Goal: Feedback & Contribution: Contribute content

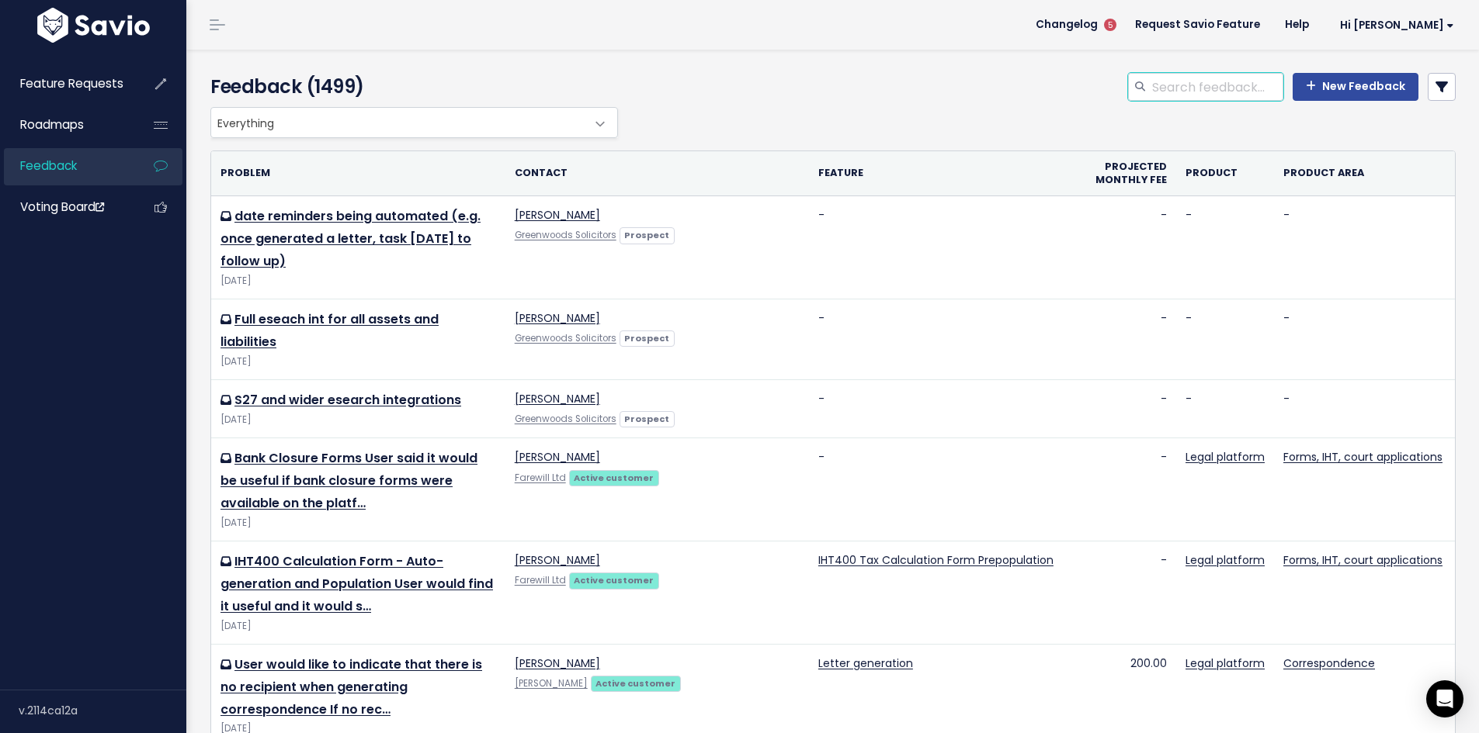
click at [1154, 88] on input "search" at bounding box center [1216, 87] width 133 height 28
type input "expense from distribution"
click at [1435, 85] on icon at bounding box center [1441, 87] width 12 height 12
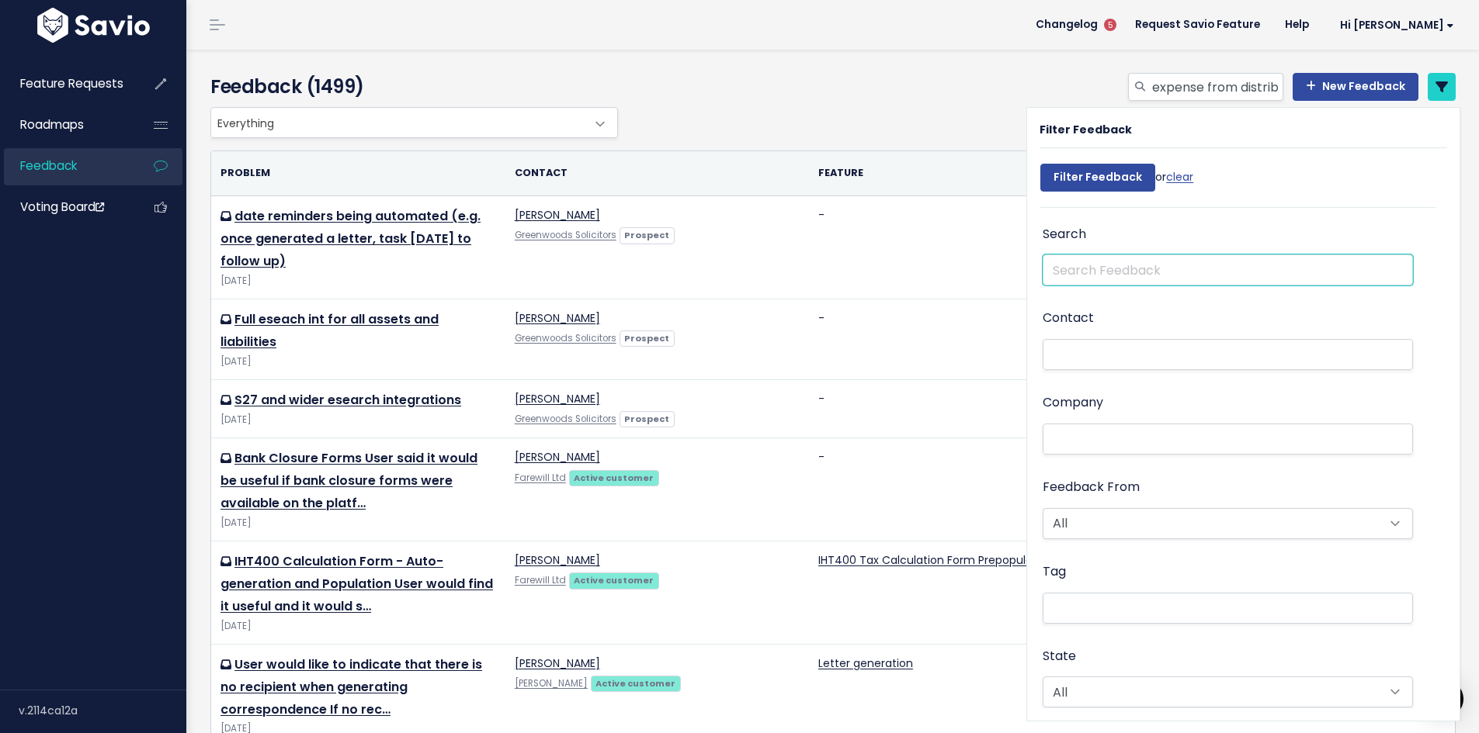
click at [1073, 268] on input "text" at bounding box center [1227, 270] width 370 height 31
type input "e"
type input "bank transfer fees"
click at [1040, 164] on input "Filter Feedback" at bounding box center [1097, 178] width 115 height 28
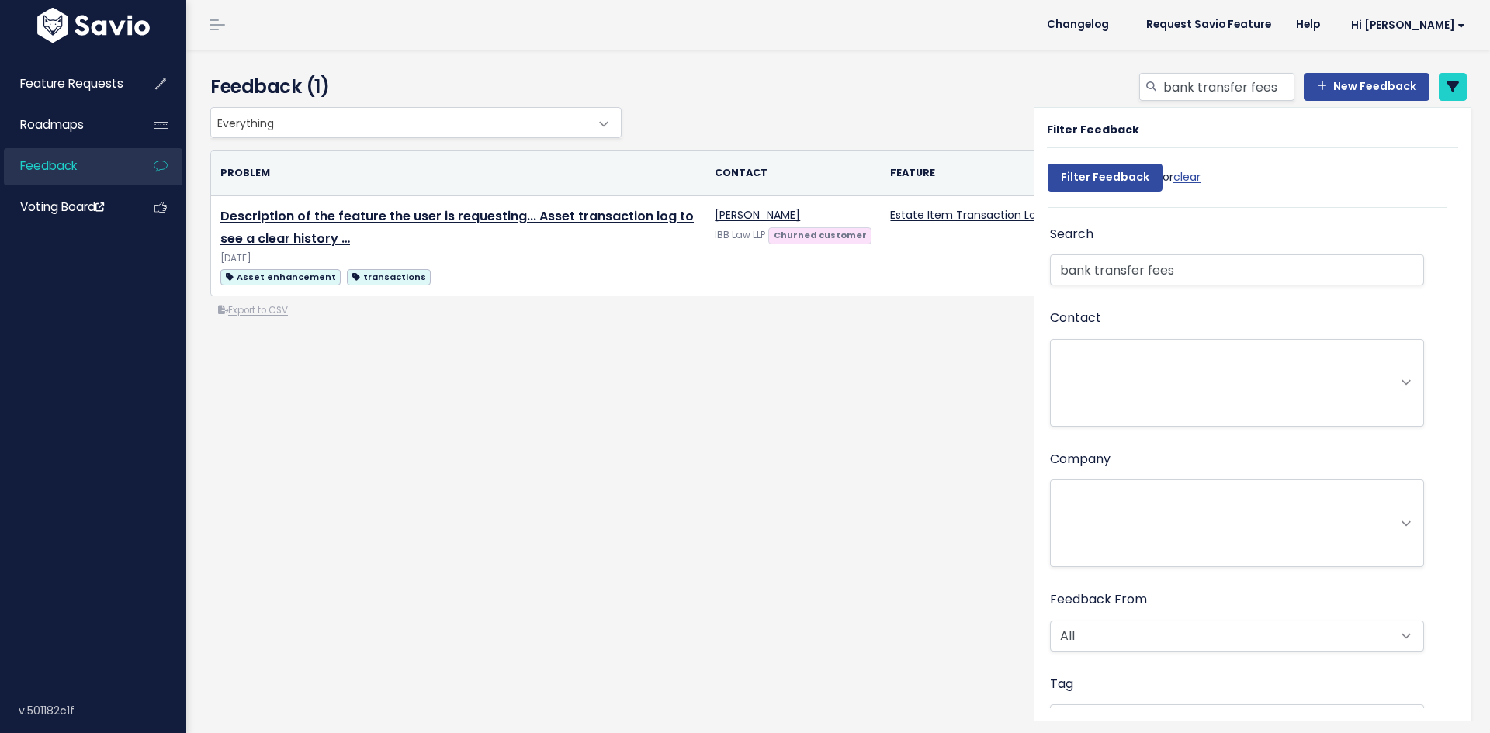
select select
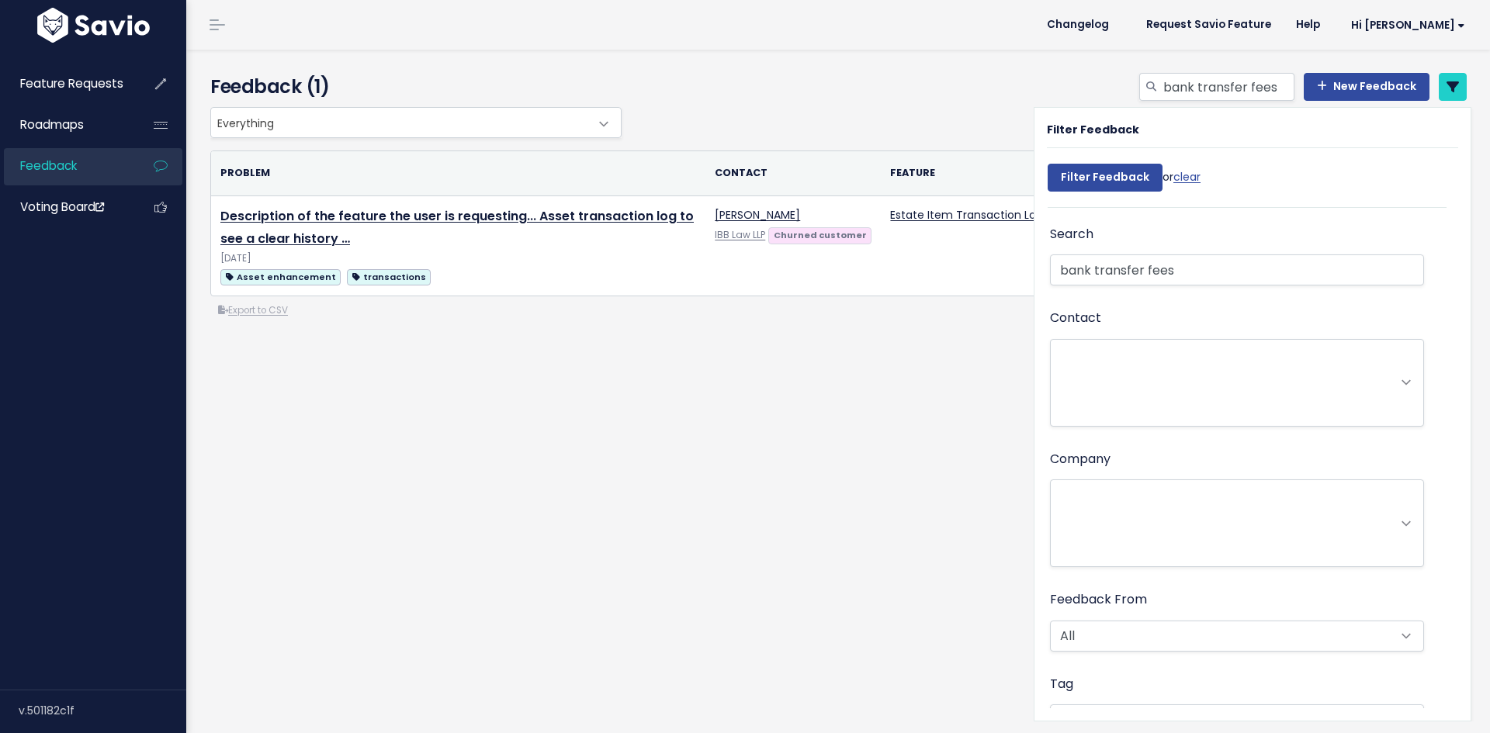
select select
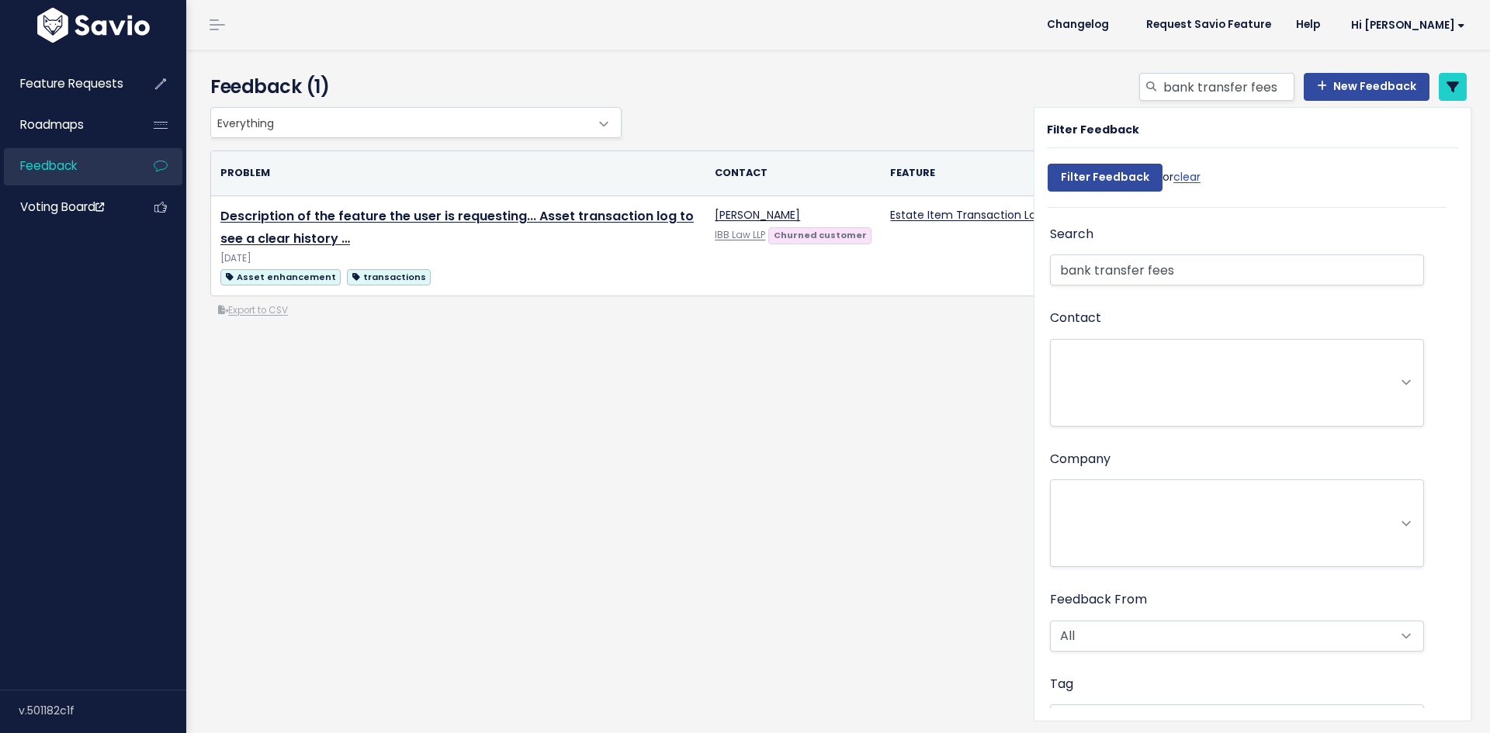
select select
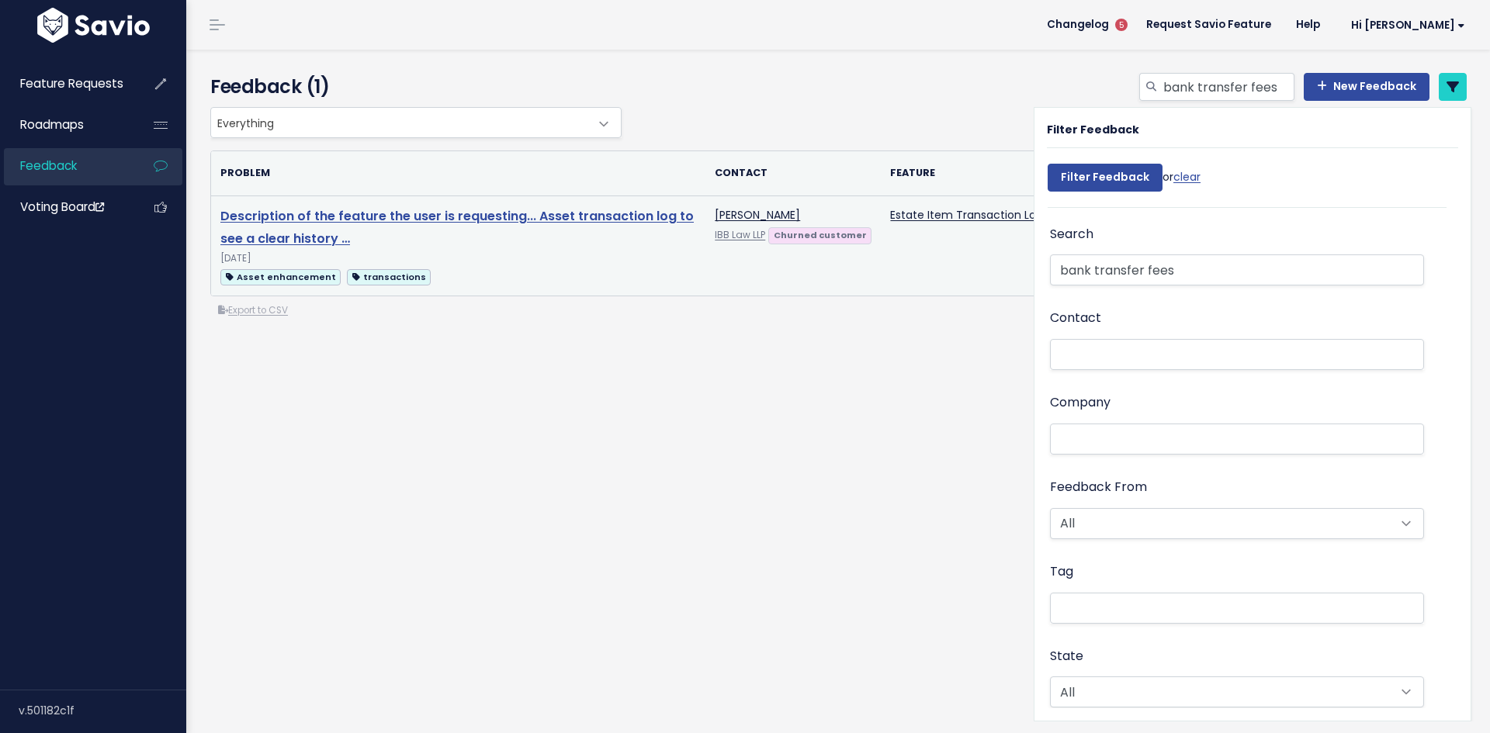
click at [351, 220] on link "Description of the feature the user is requesting... Asset transaction log to s…" at bounding box center [456, 227] width 473 height 40
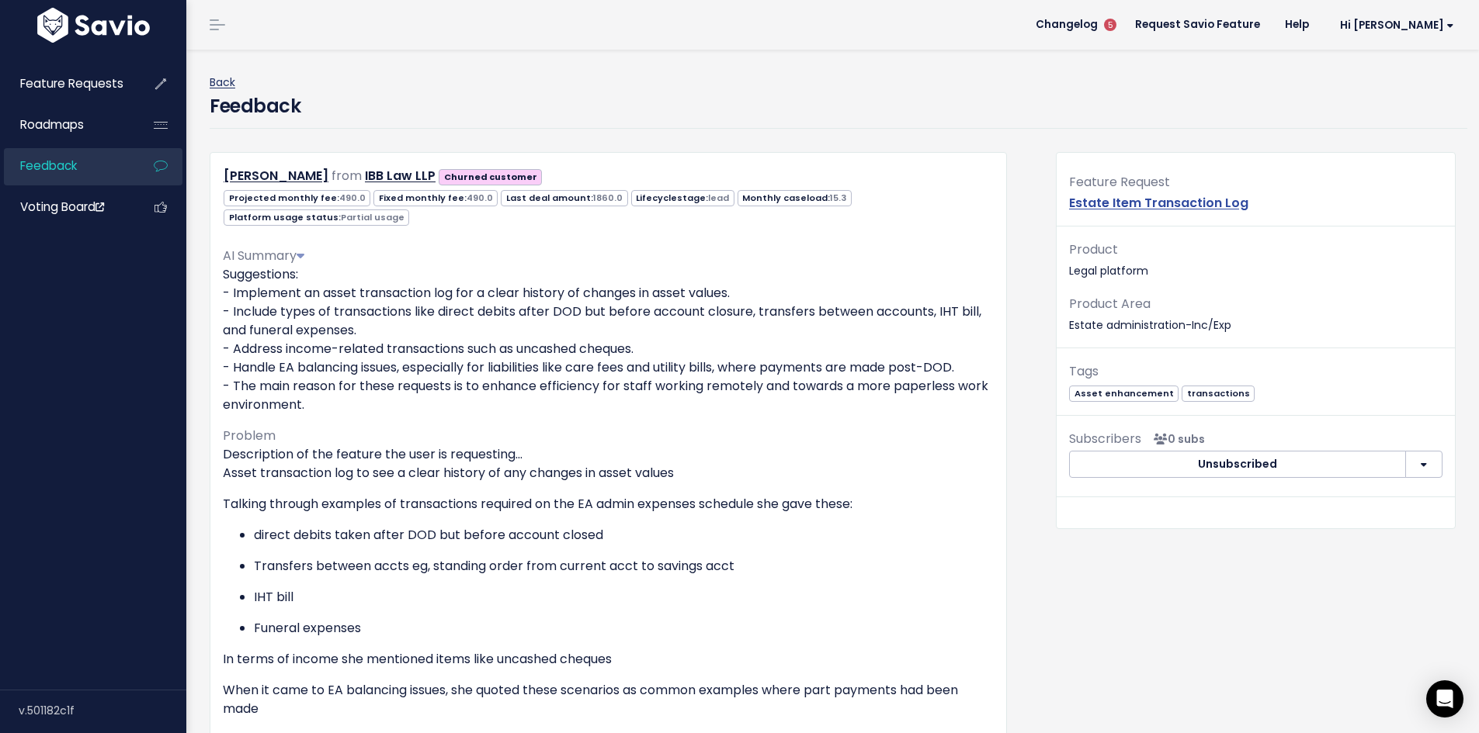
click at [227, 83] on link "Back" at bounding box center [223, 83] width 26 height 16
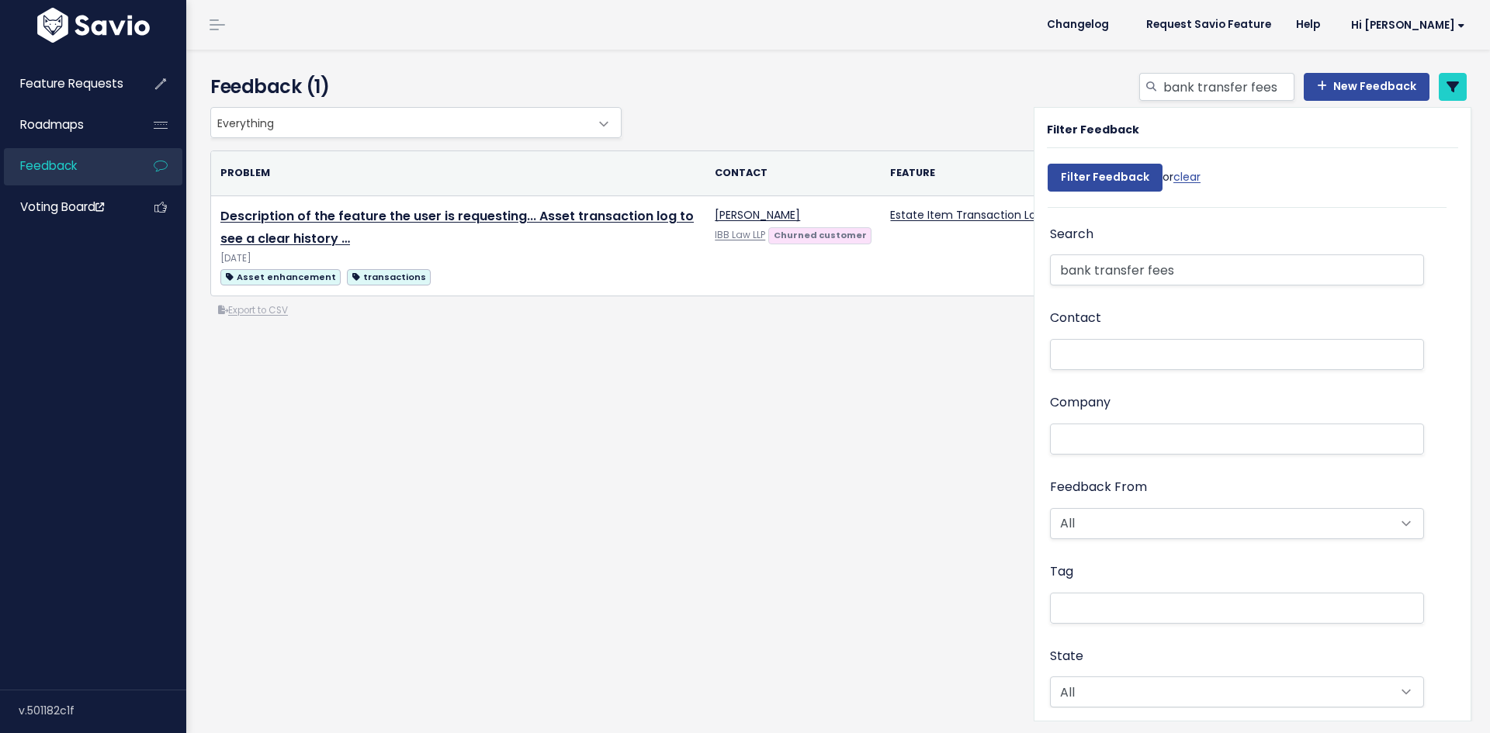
select select
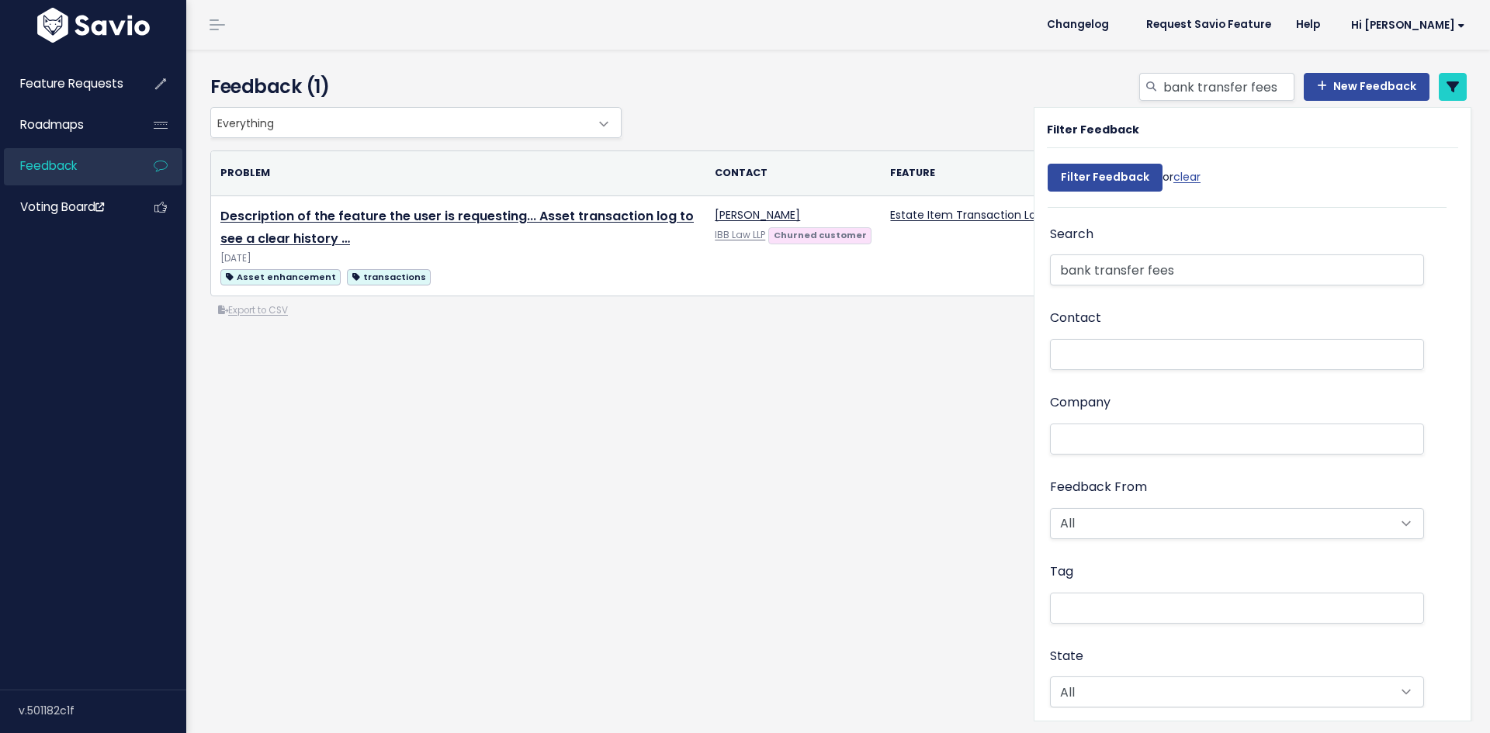
select select
click at [1186, 181] on link "clear" at bounding box center [1187, 177] width 27 height 16
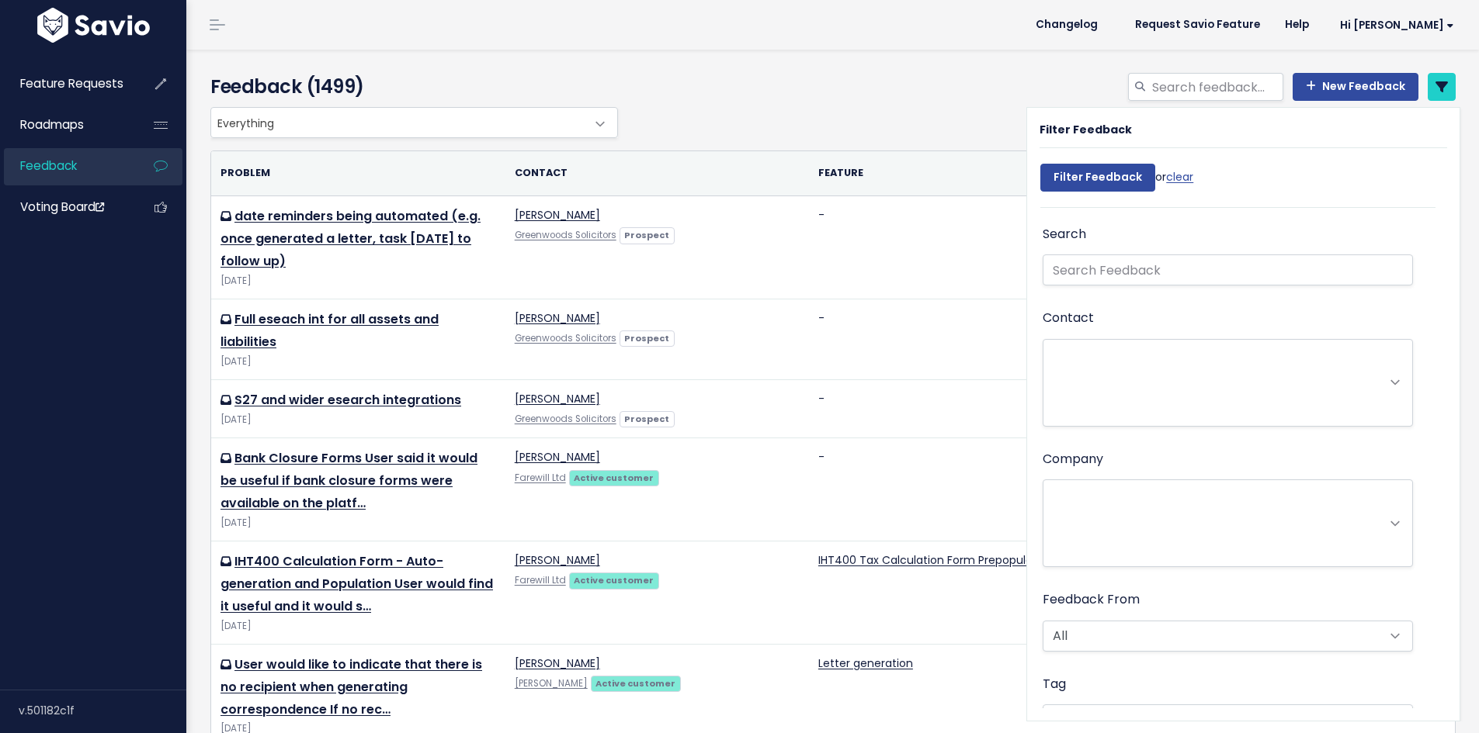
select select
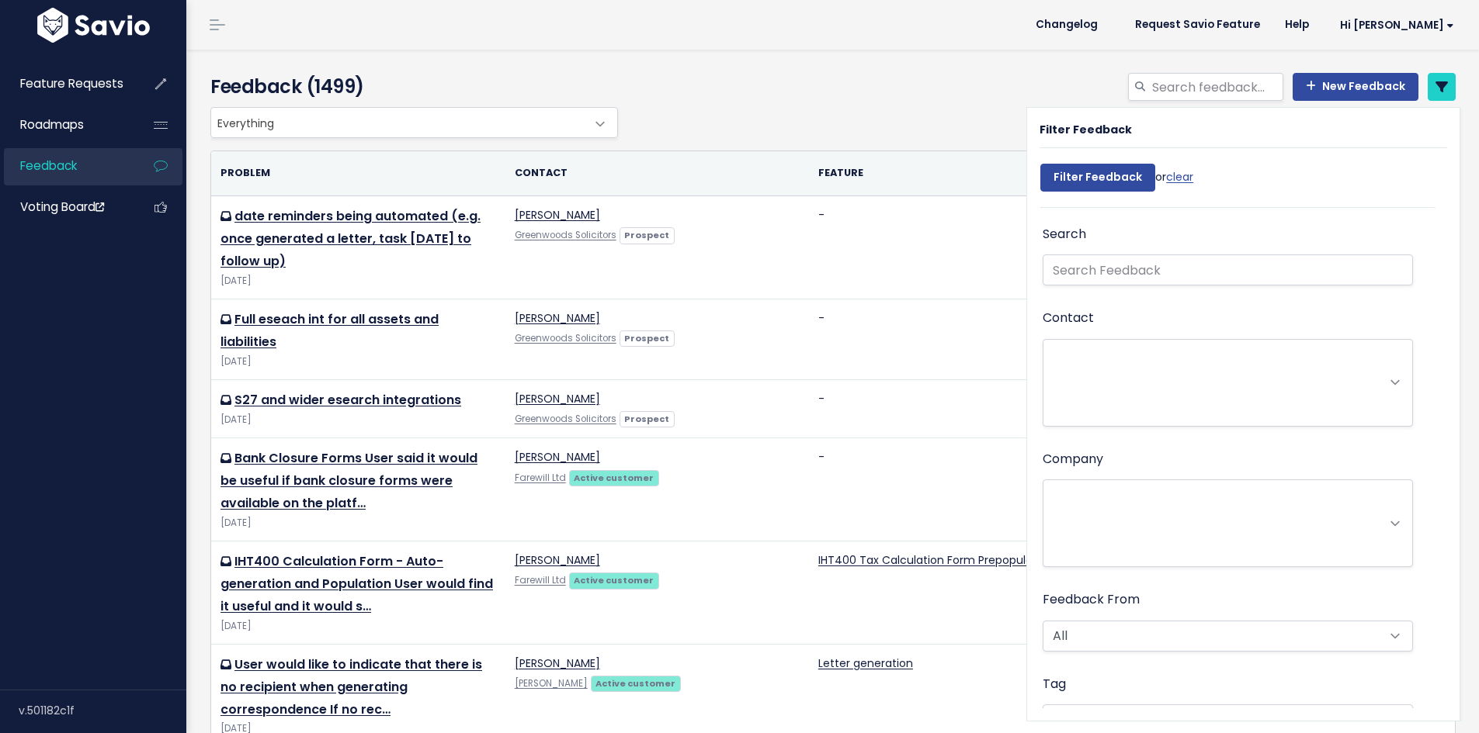
select select
click at [1150, 90] on input "search" at bounding box center [1216, 87] width 133 height 28
drag, startPoint x: 1267, startPoint y: 87, endPoint x: 1117, endPoint y: 86, distance: 149.8
click at [1117, 86] on div "beneficiary expense New Feedback" at bounding box center [1045, 90] width 846 height 34
type input "beneficiary expense"
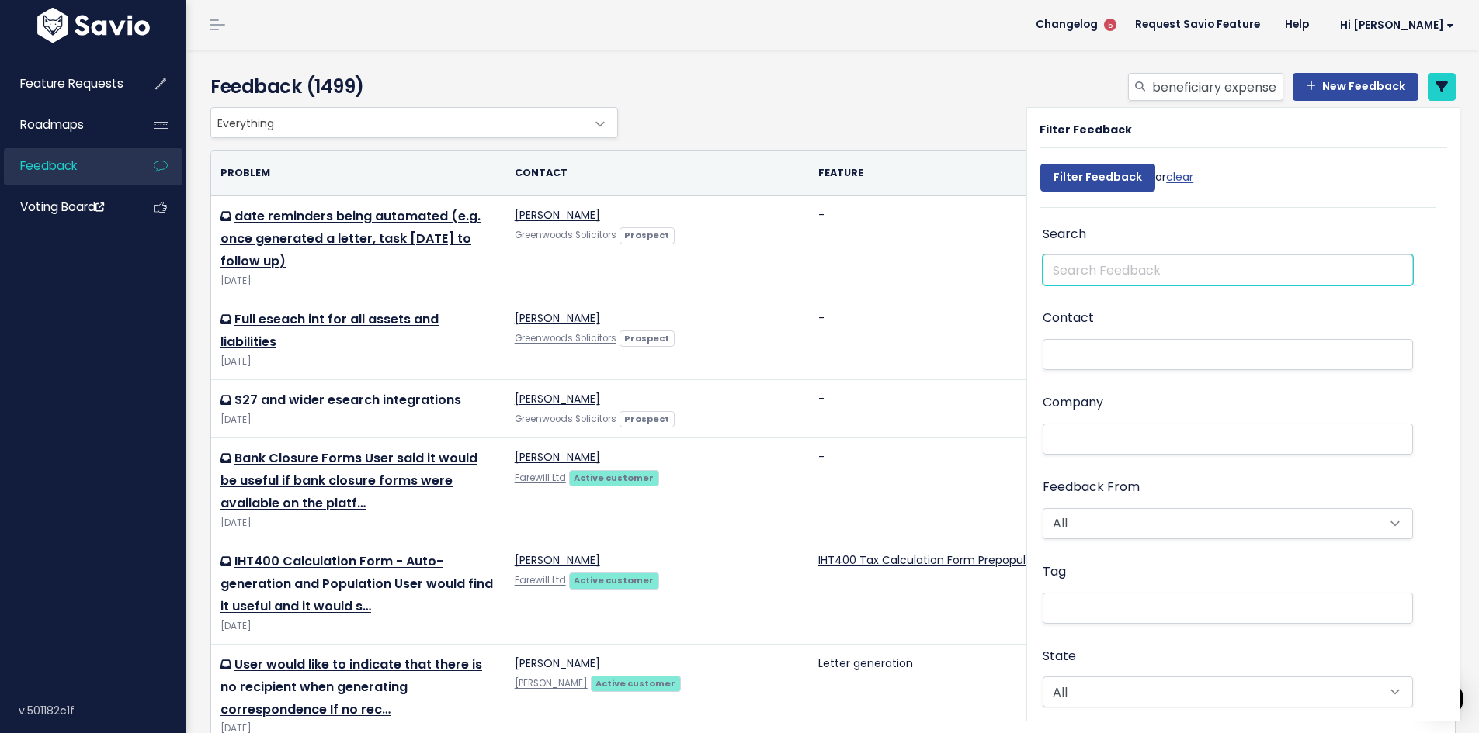
click at [1119, 273] on input "text" at bounding box center [1227, 270] width 370 height 31
paste input "beneficiary expense"
type input "beneficiary expense"
click at [1435, 83] on icon at bounding box center [1441, 87] width 12 height 12
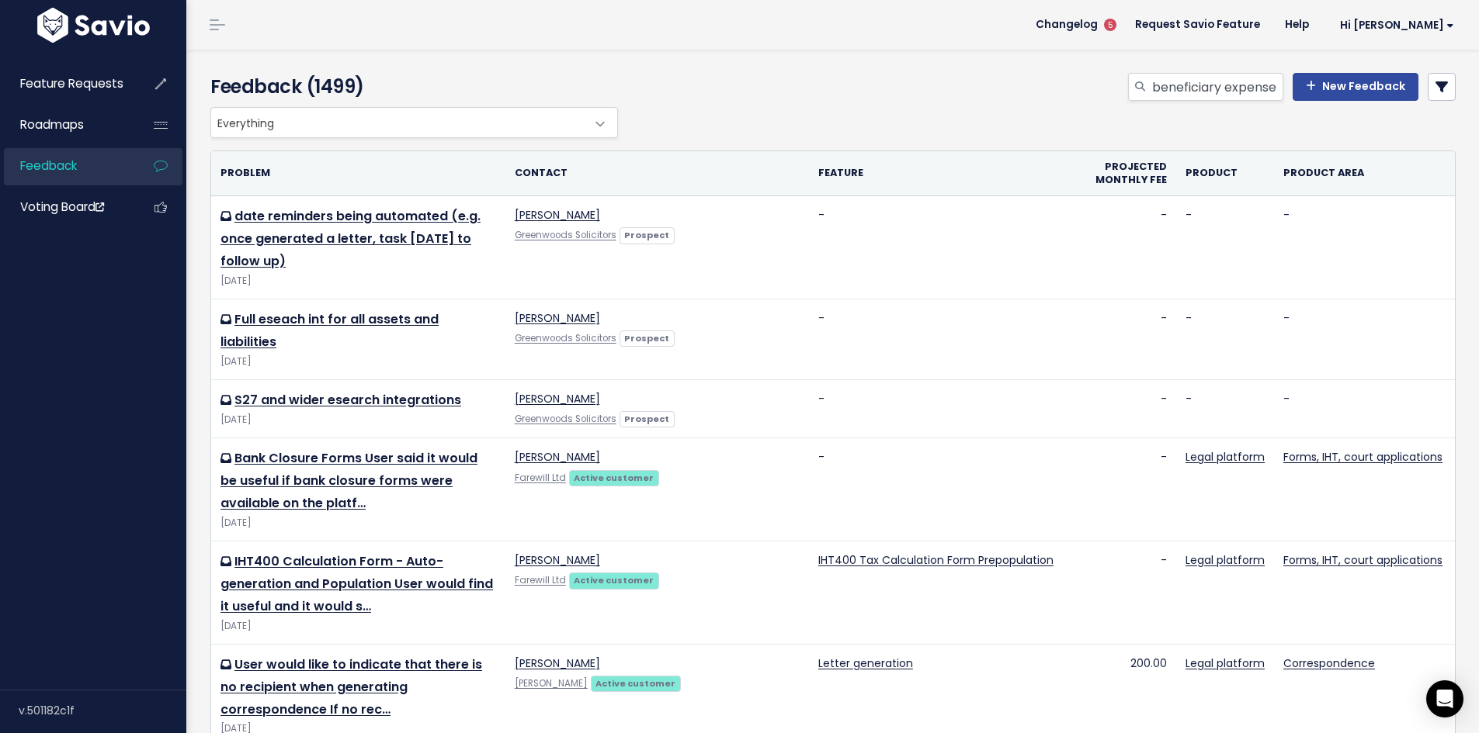
click at [1435, 81] on icon at bounding box center [1441, 87] width 12 height 12
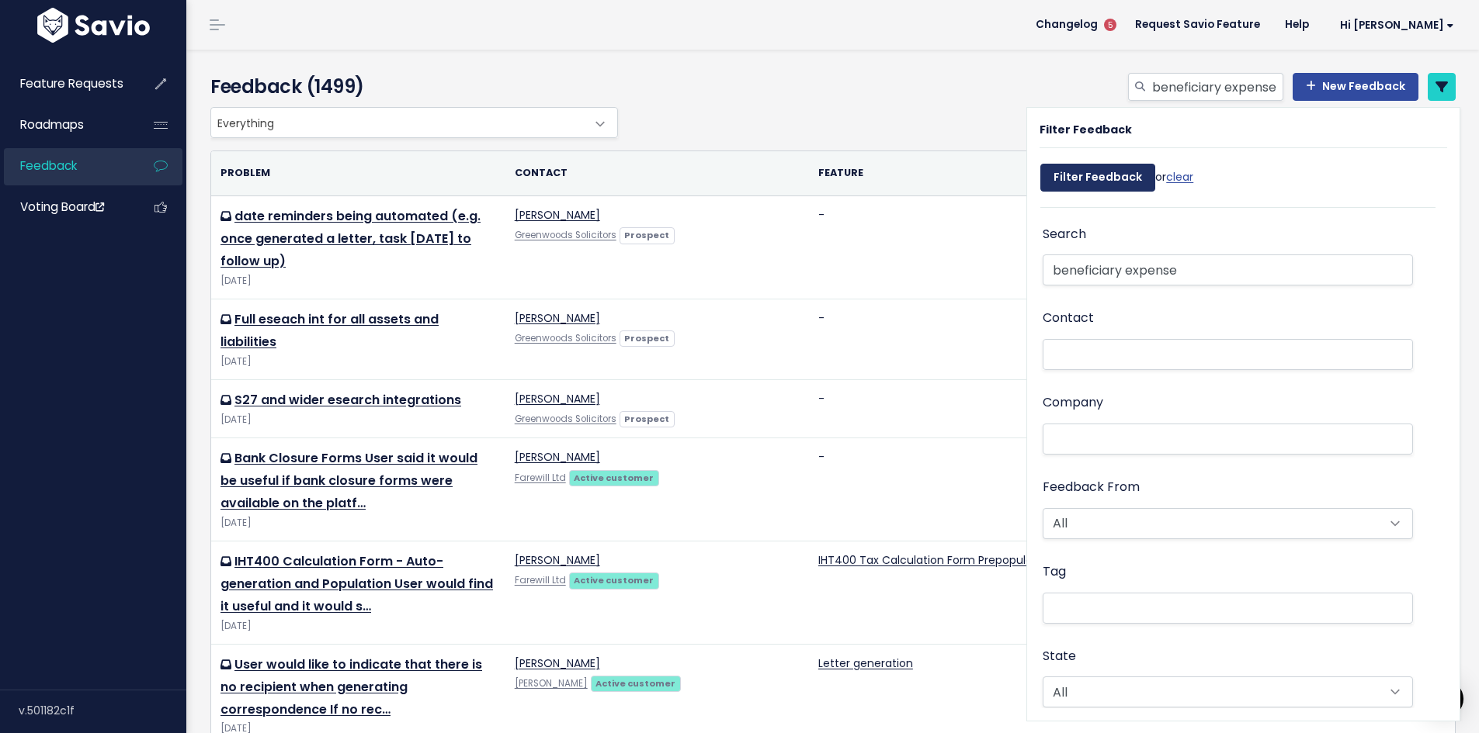
click at [1108, 186] on input "Filter Feedback" at bounding box center [1097, 178] width 115 height 28
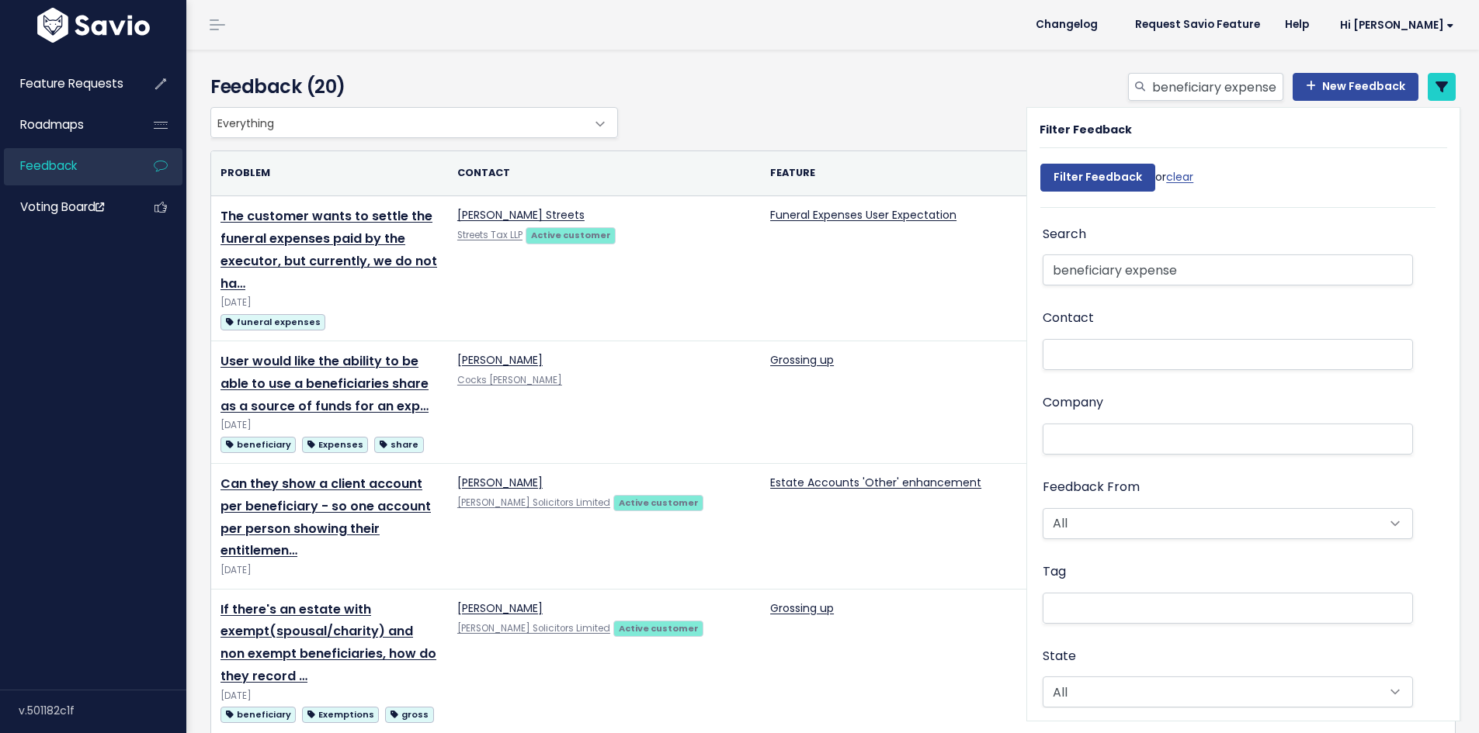
select select
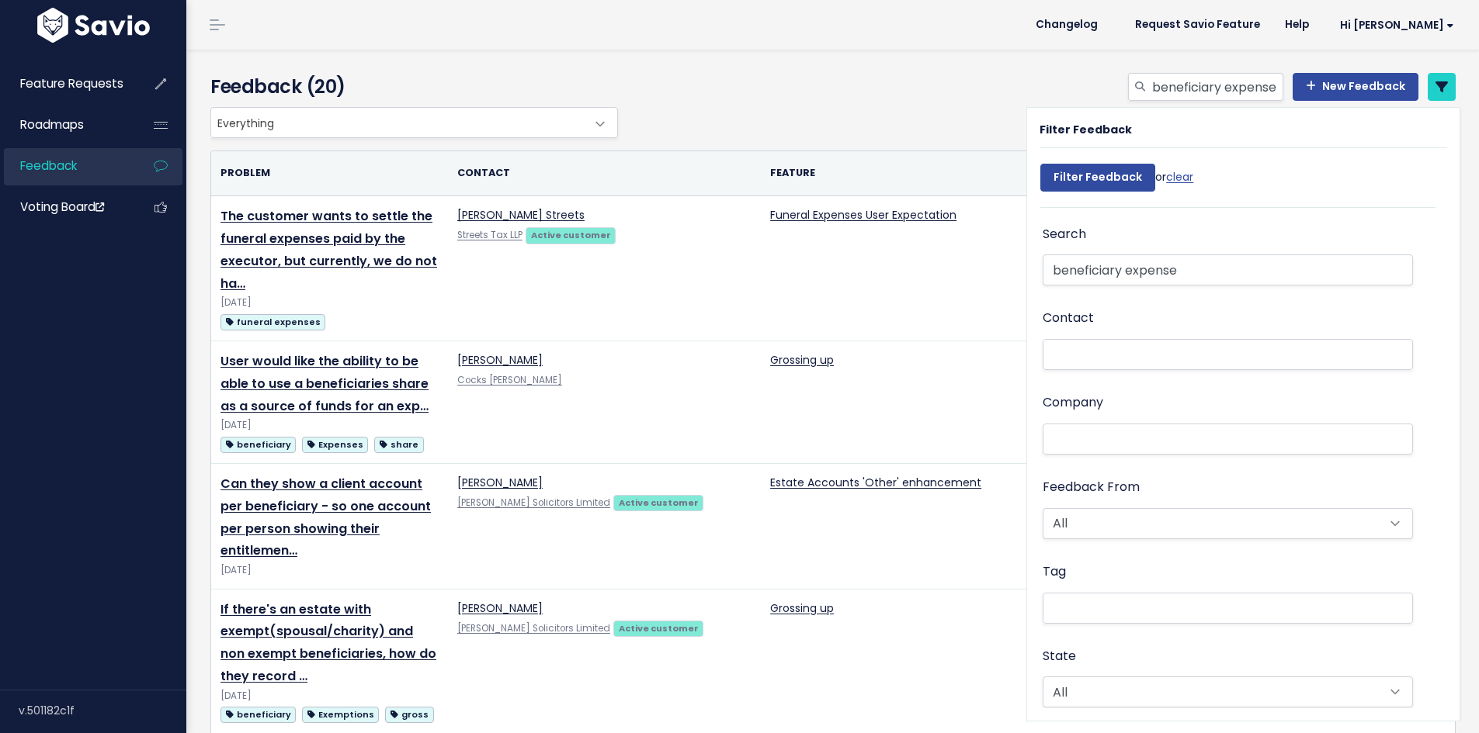
select select
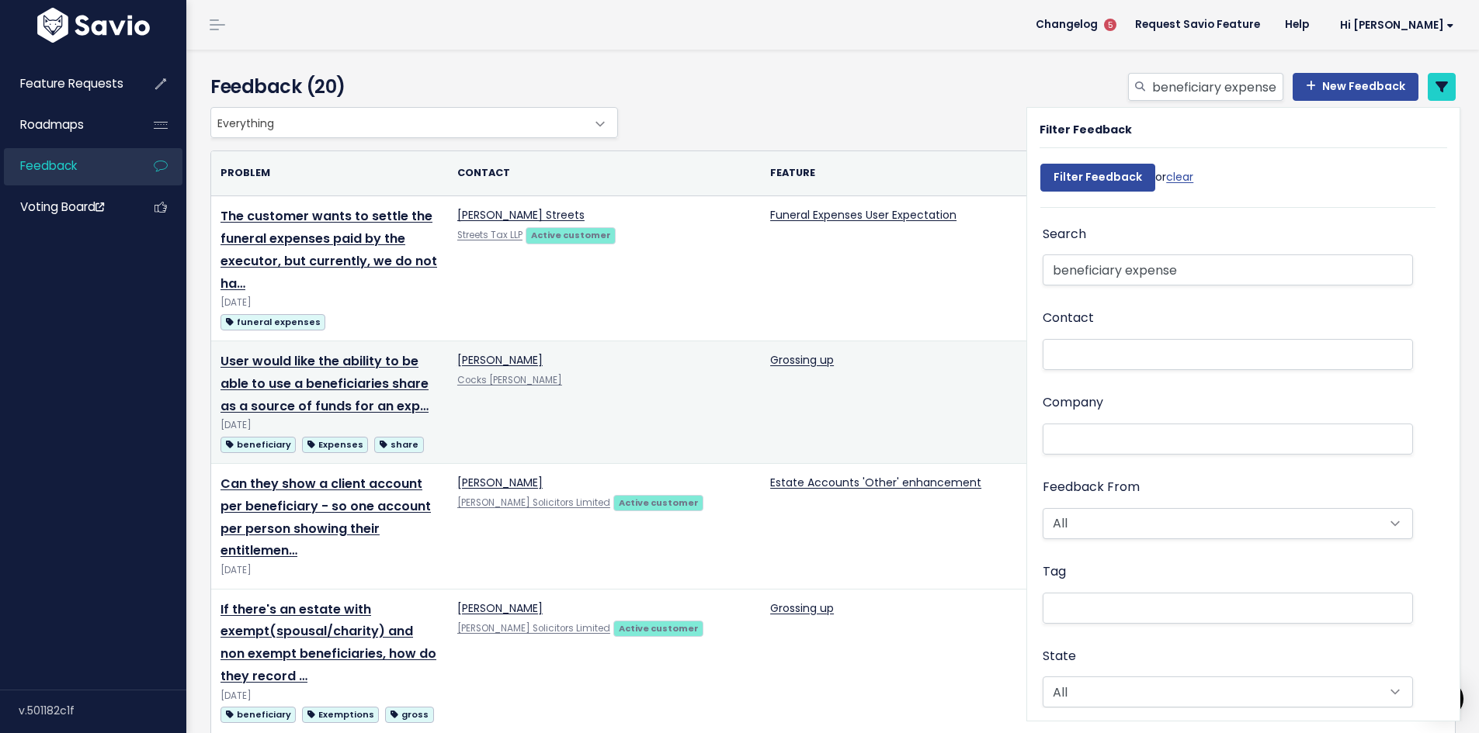
click at [387, 349] on td "User would like the ability to be able to use a beneficiaries share as a source…" at bounding box center [329, 403] width 237 height 123
click at [392, 352] on link "User would like the ability to be able to use a beneficiaries share as a source…" at bounding box center [324, 383] width 208 height 63
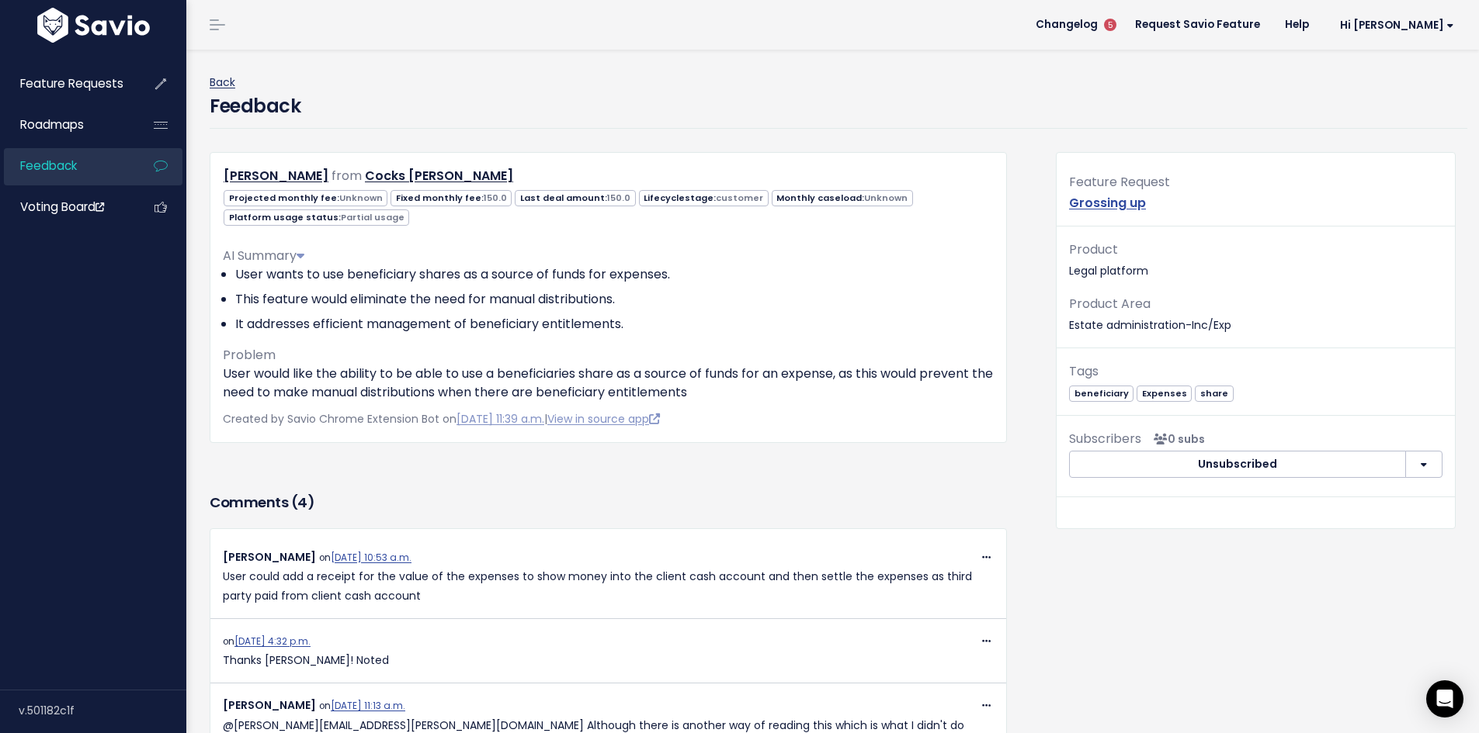
click at [217, 84] on link "Back" at bounding box center [223, 83] width 26 height 16
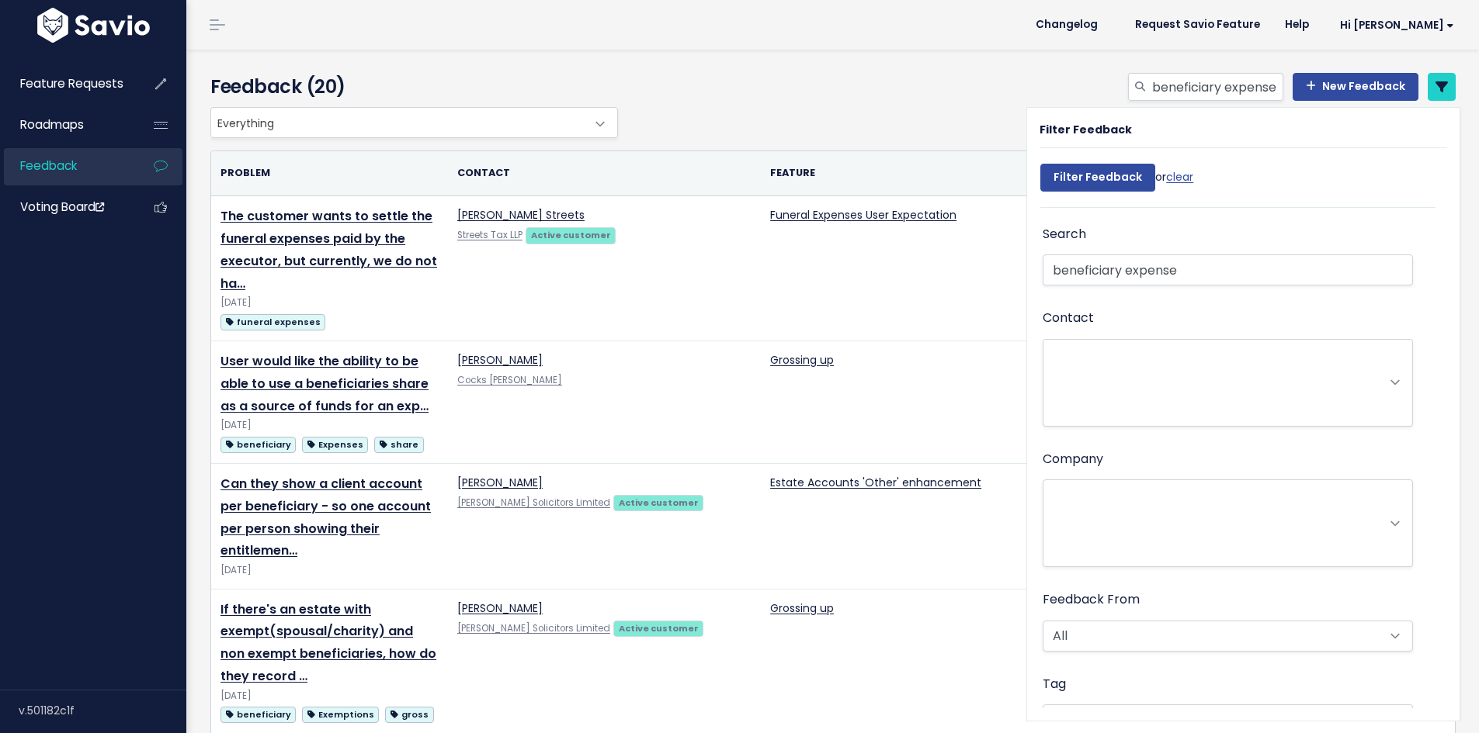
select select
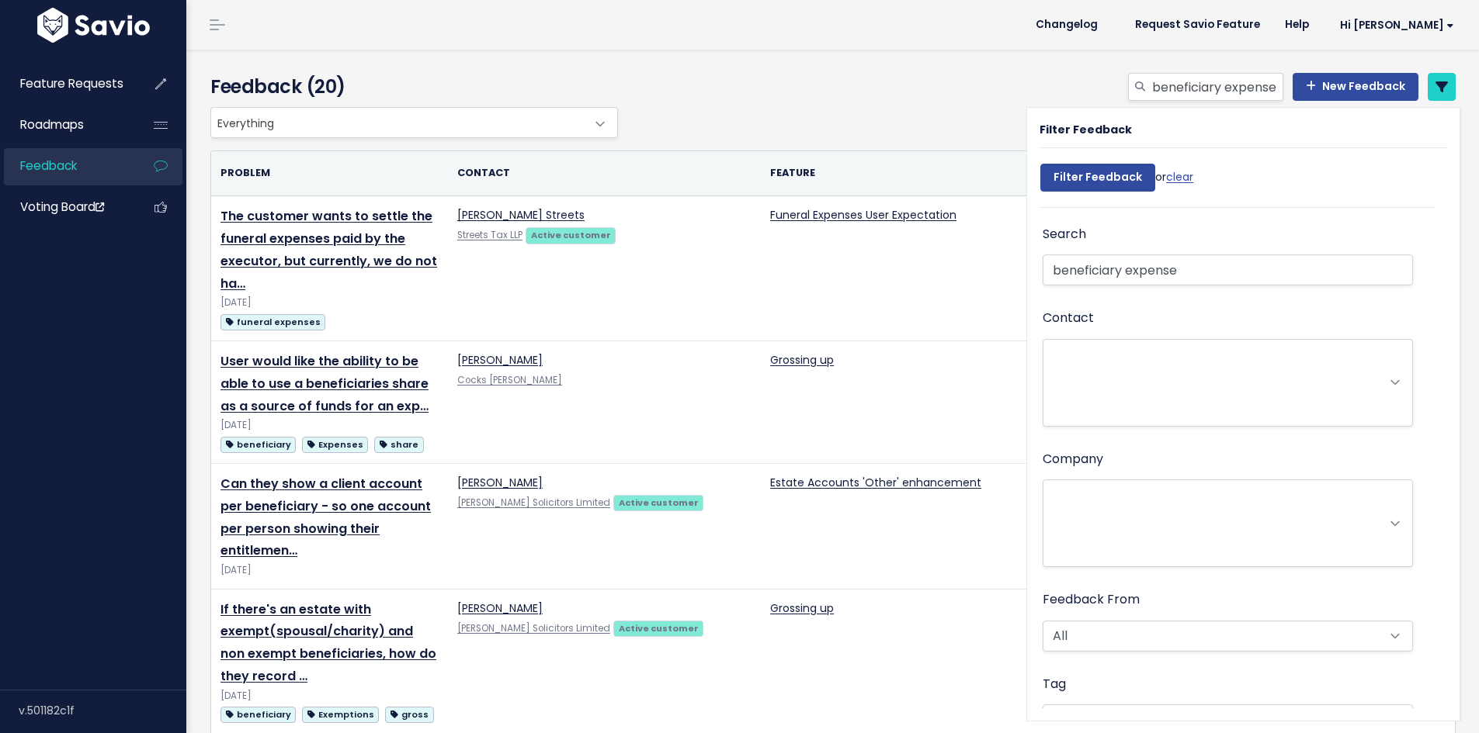
select select
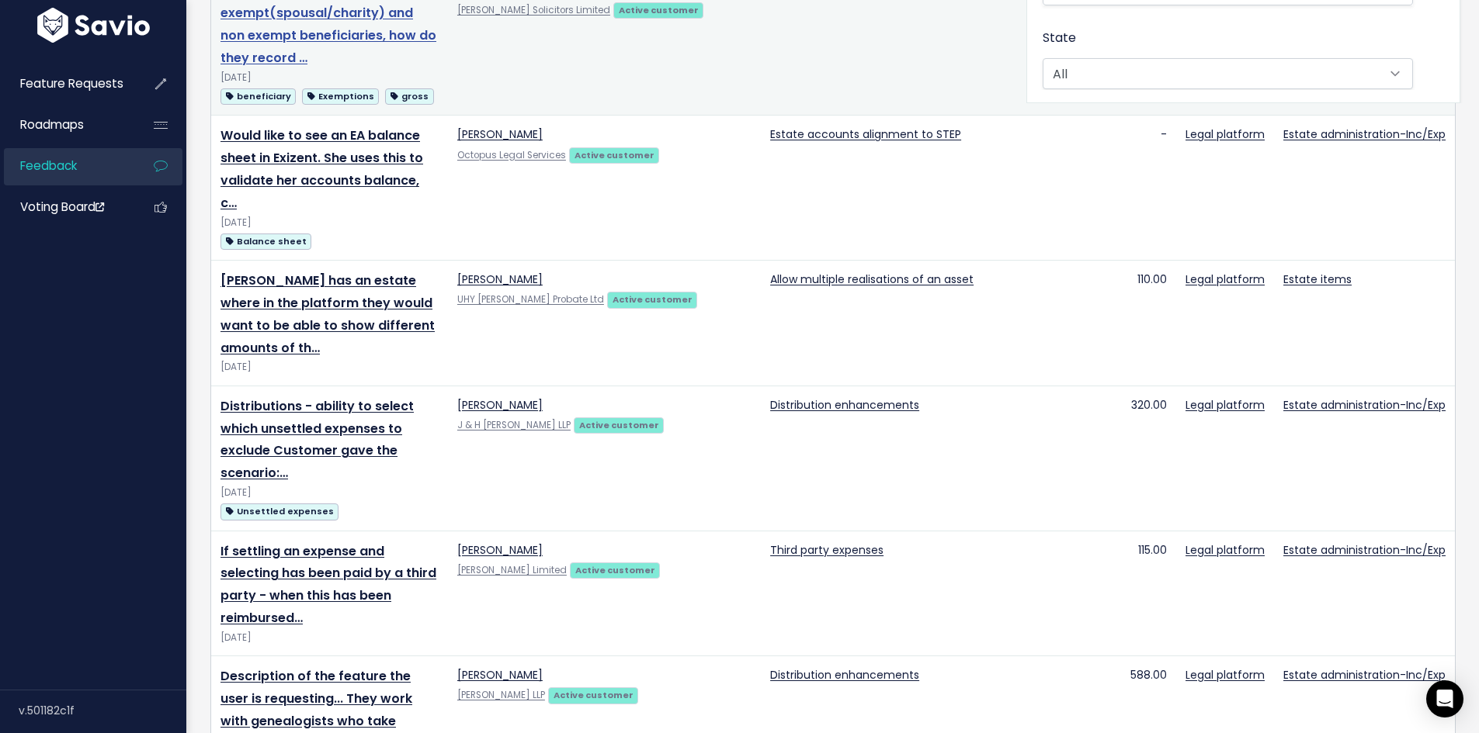
scroll to position [621, 0]
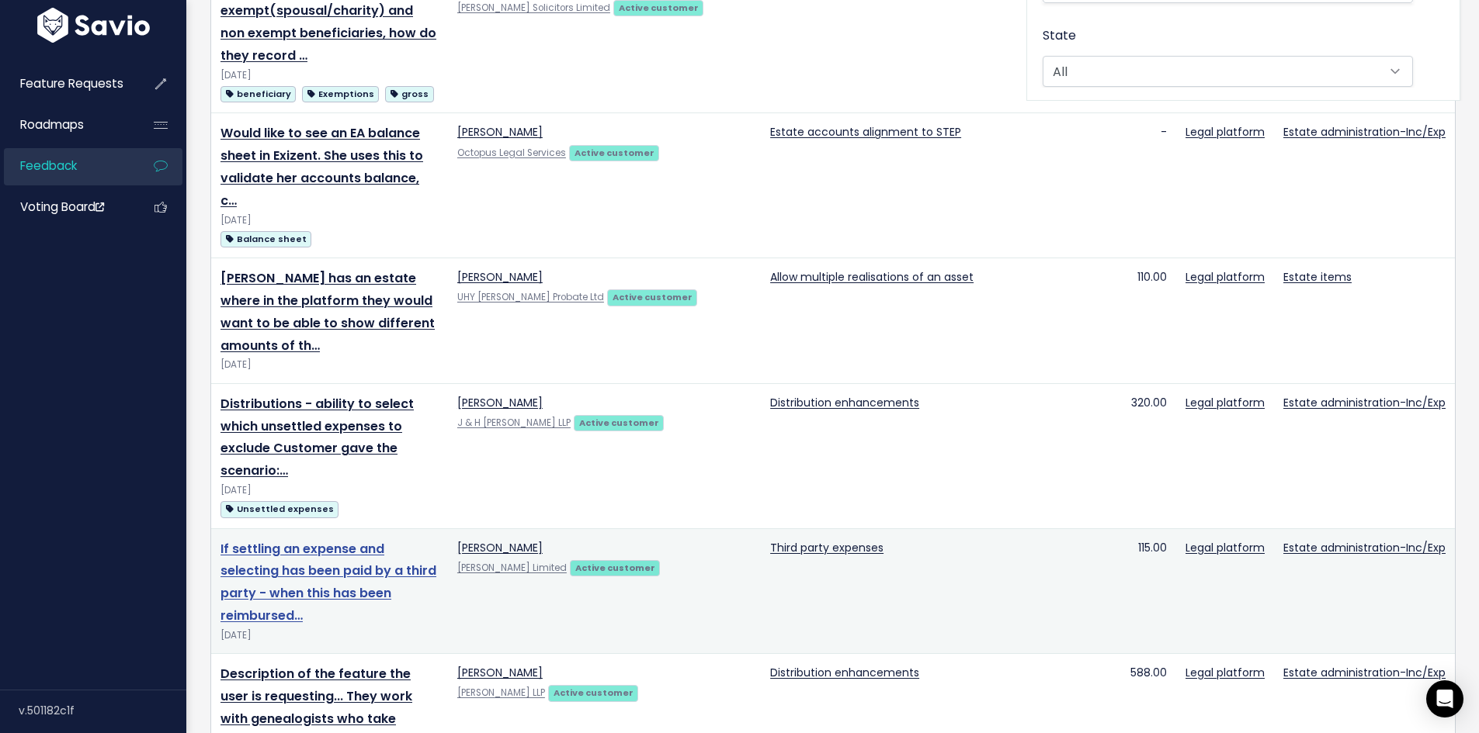
click at [395, 540] on link "If settling an expense and selecting has been paid by a third party - when this…" at bounding box center [328, 582] width 216 height 85
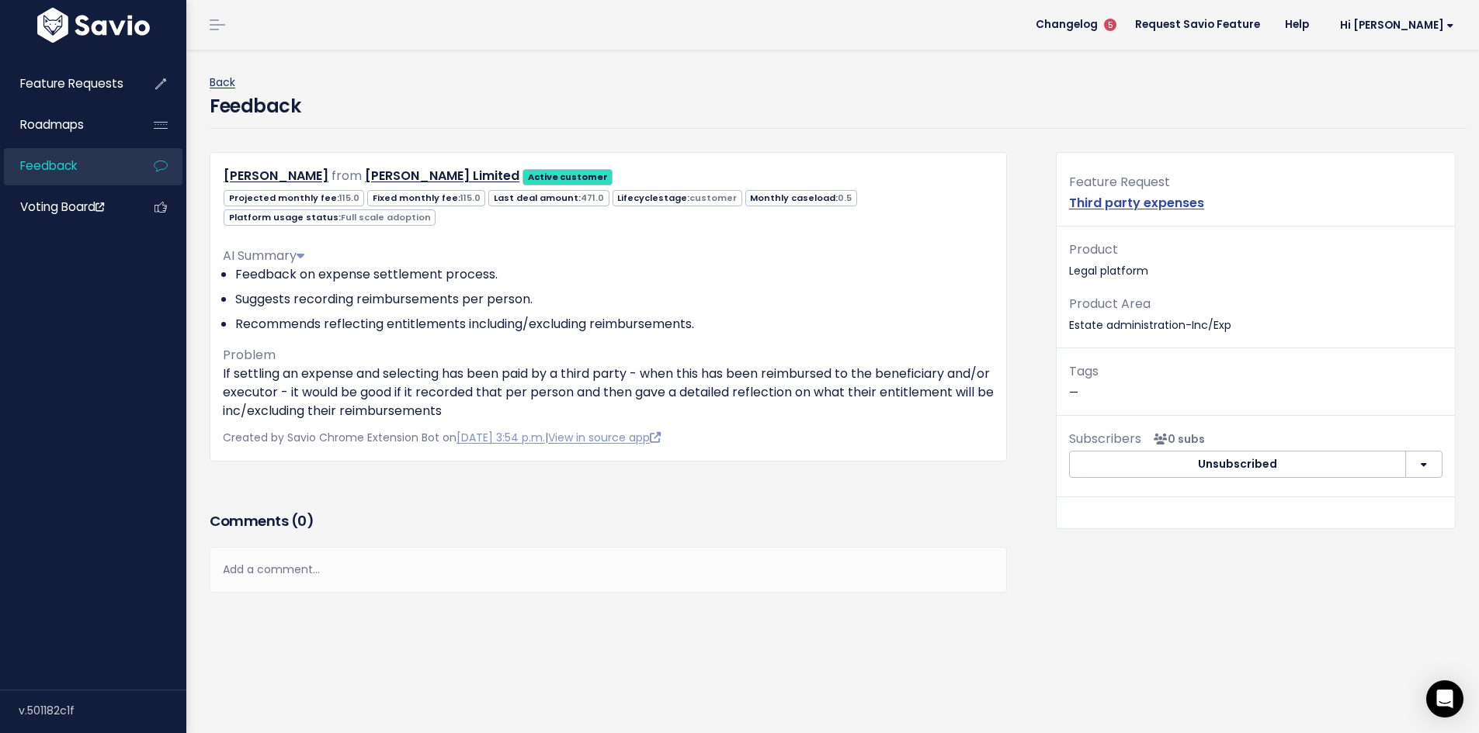
click at [217, 82] on link "Back" at bounding box center [223, 83] width 26 height 16
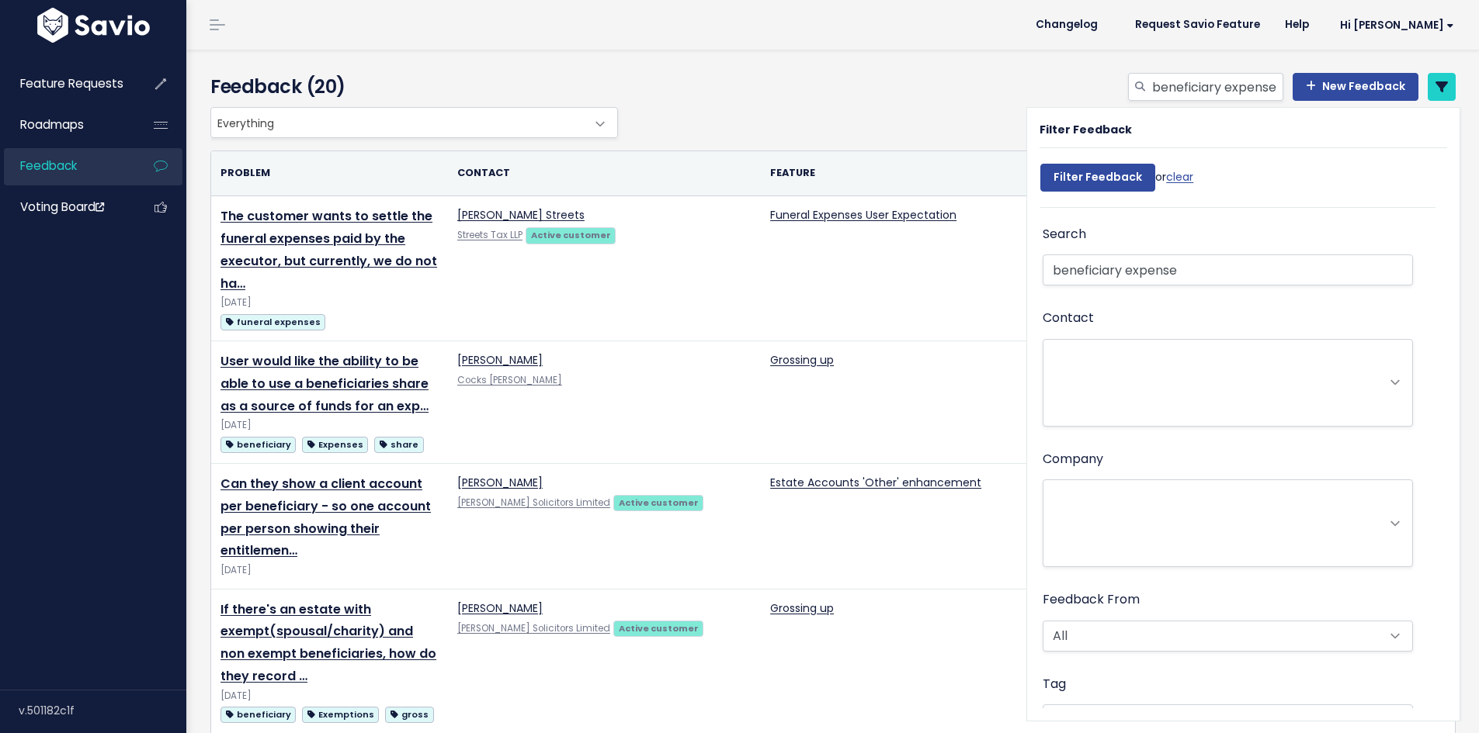
select select
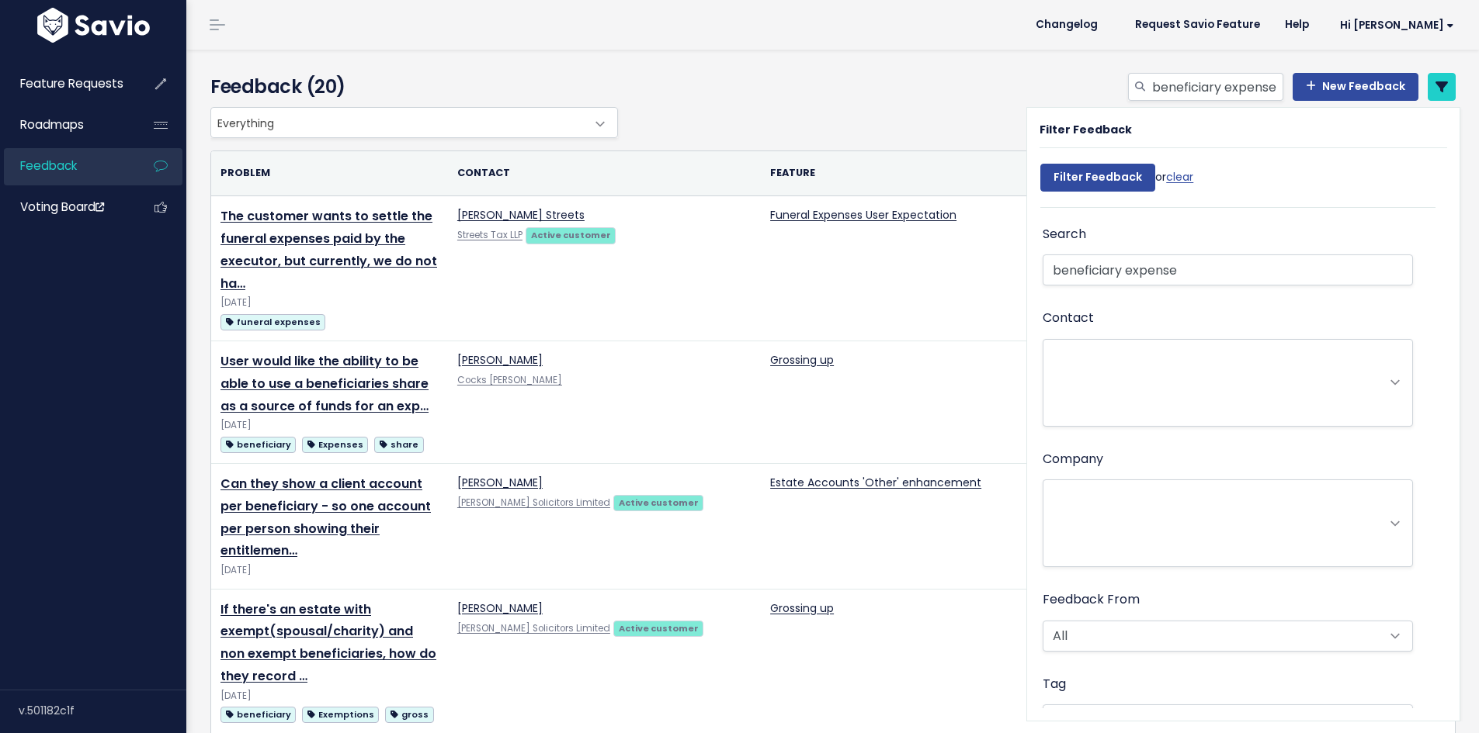
select select
click at [1182, 182] on link "clear" at bounding box center [1179, 177] width 27 height 16
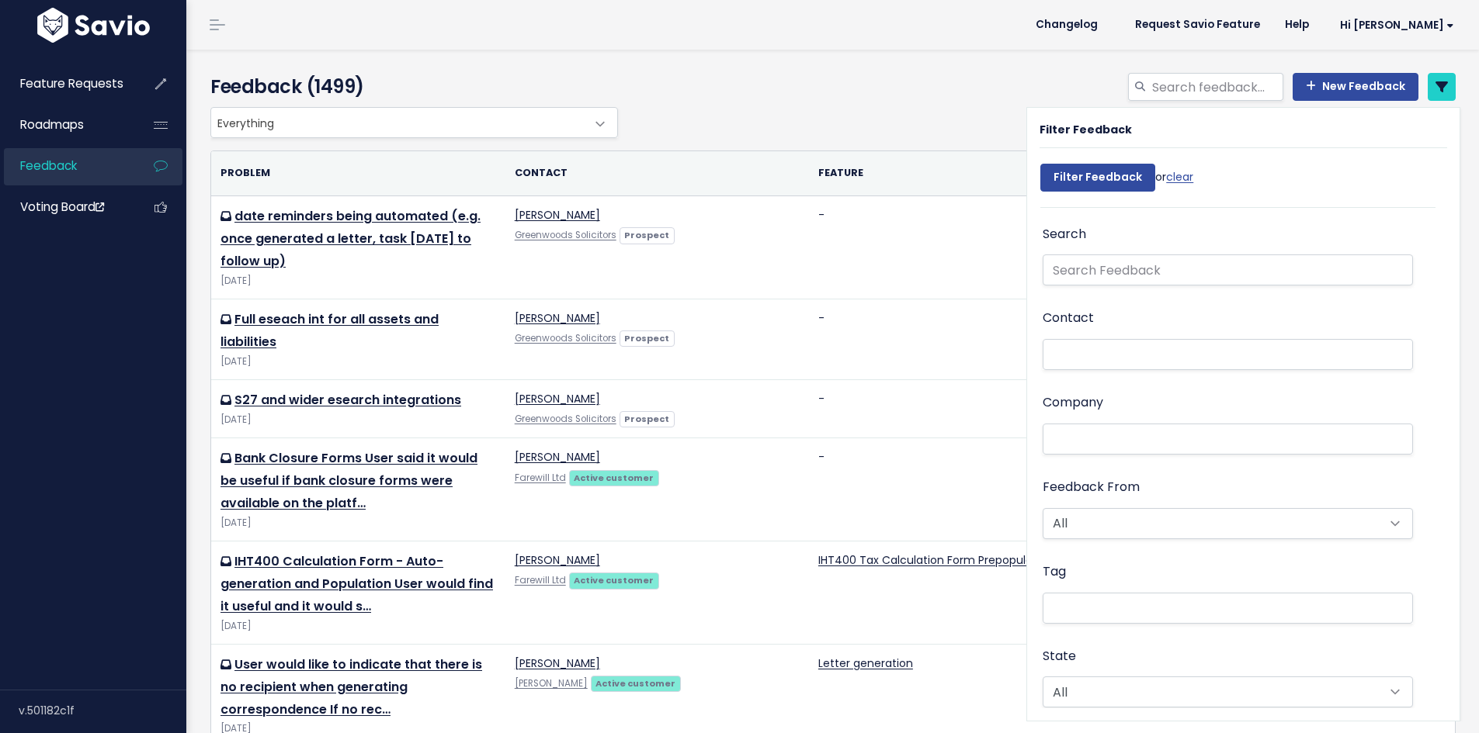
select select
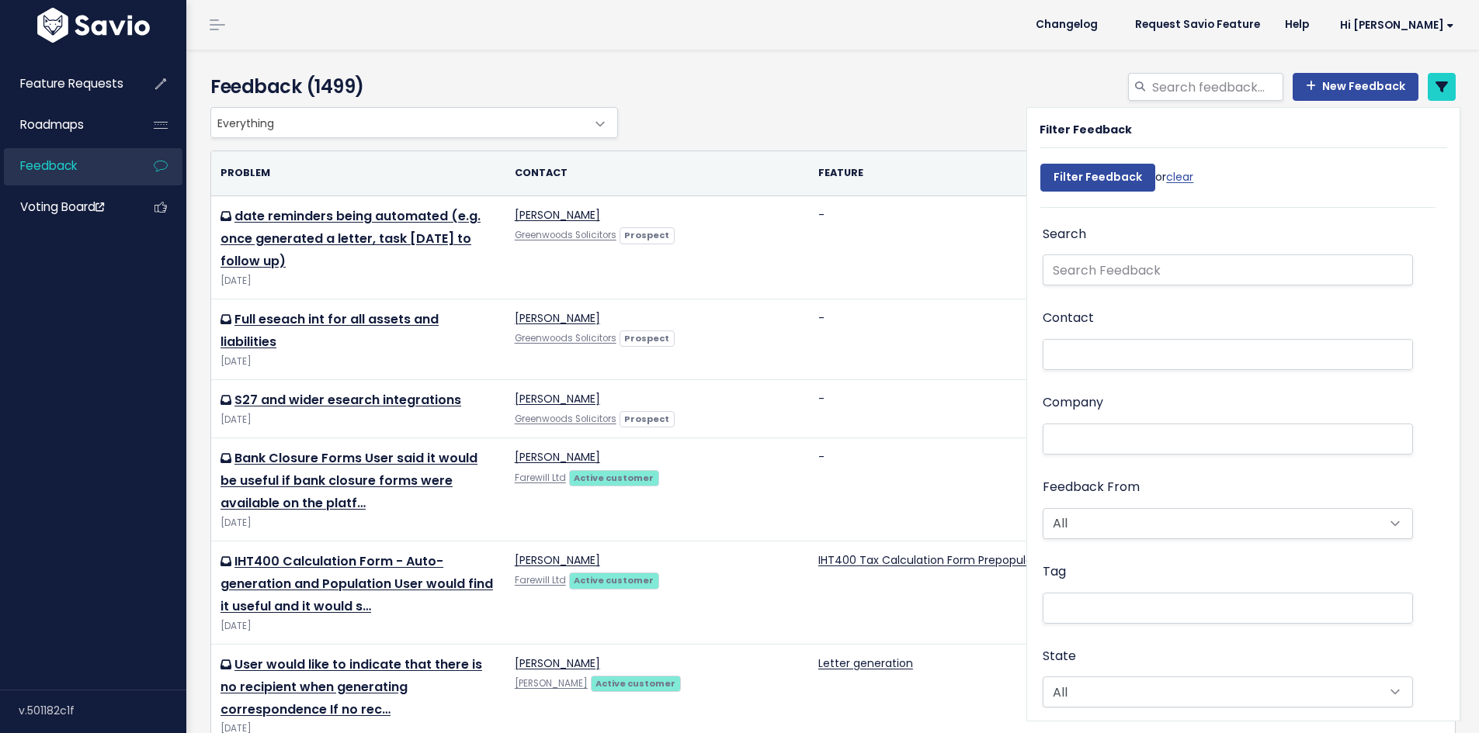
select select
click at [1354, 88] on link "New Feedback" at bounding box center [1355, 87] width 126 height 28
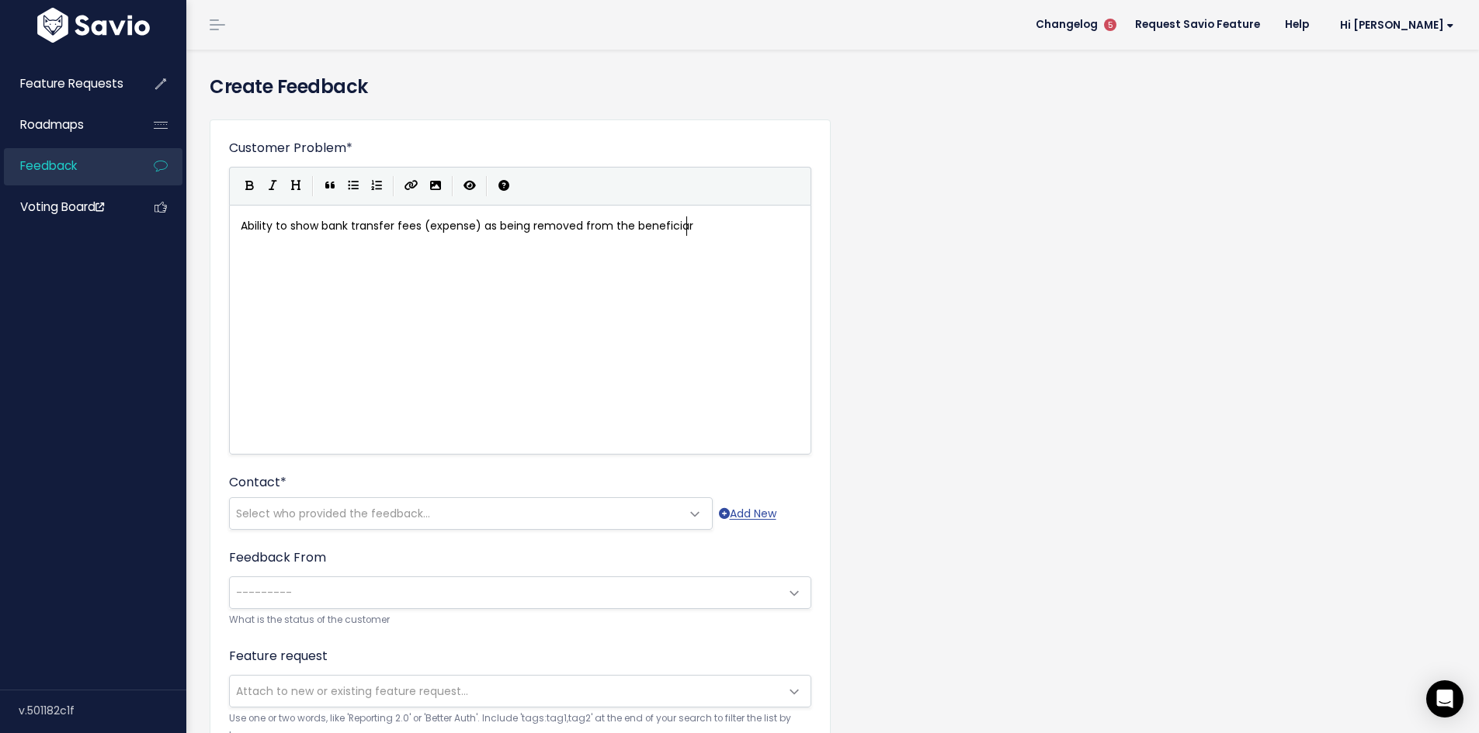
scroll to position [5, 446]
type textarea "Ability to show bank transfer fees (expense) as being removed from the benefici…"
type textarea "ry's share not the Client Cash Account"
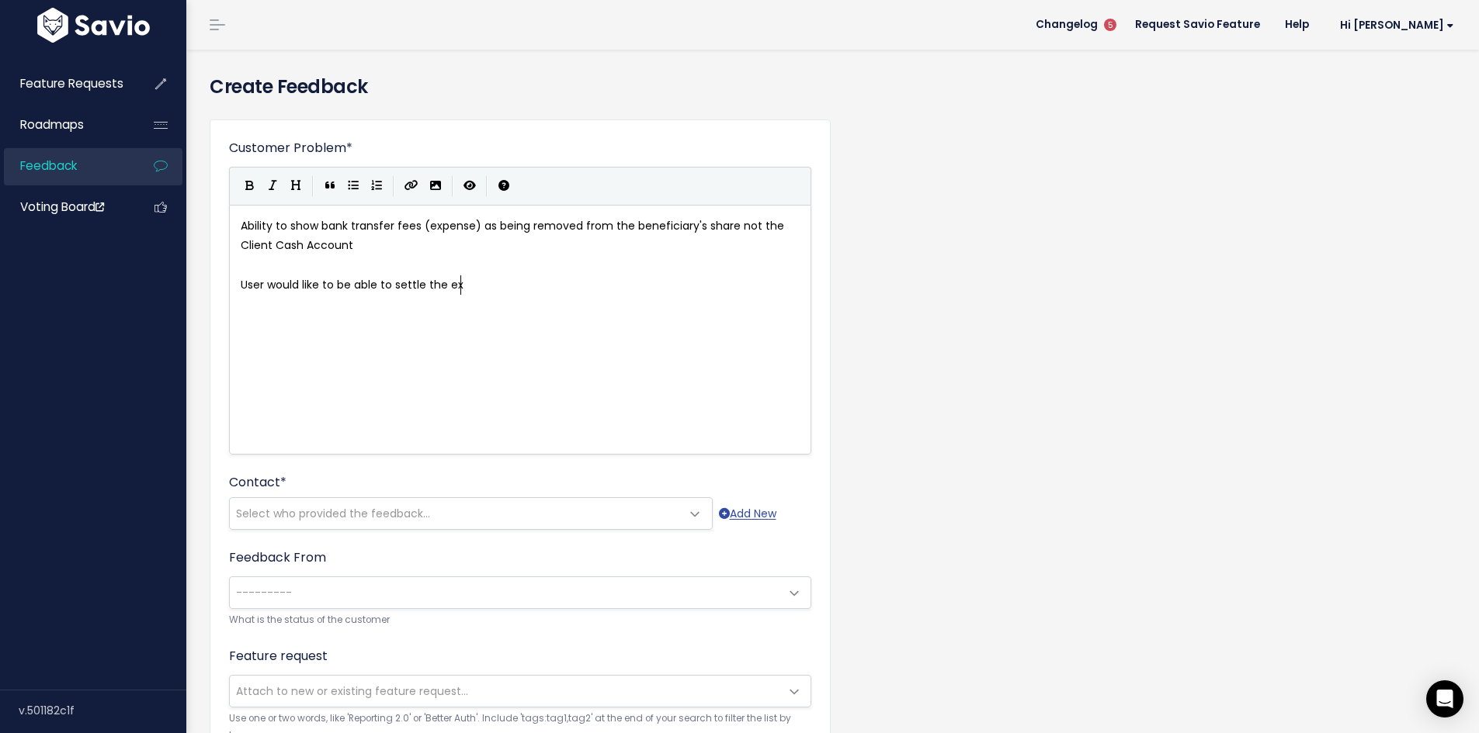
type textarea "User would like to be able to settle the expe"
type textarea "bank transfer fee from the beneficiarie"
type textarea "y's share of the final"
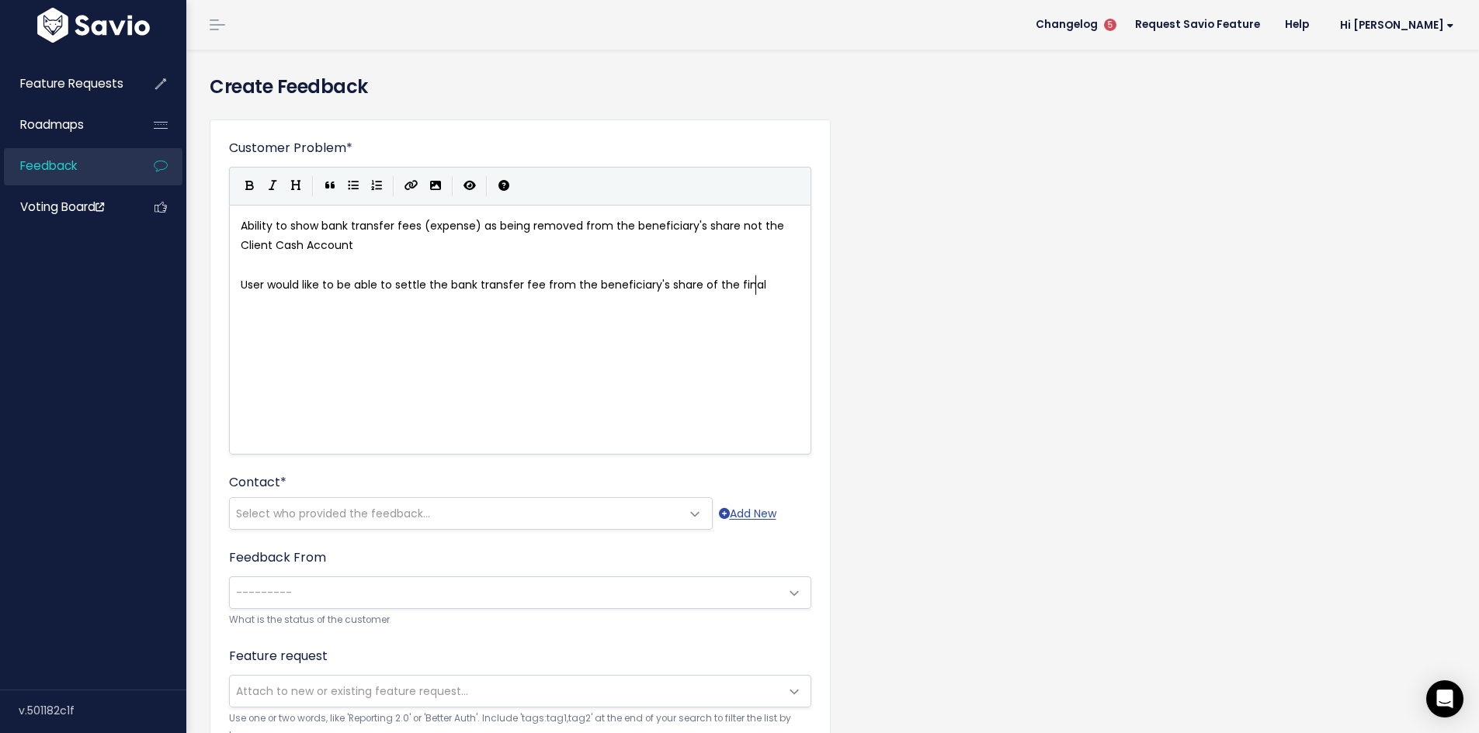
scroll to position [5, 109]
type textarea "final residual payment"
type textarea "For now, they need to"
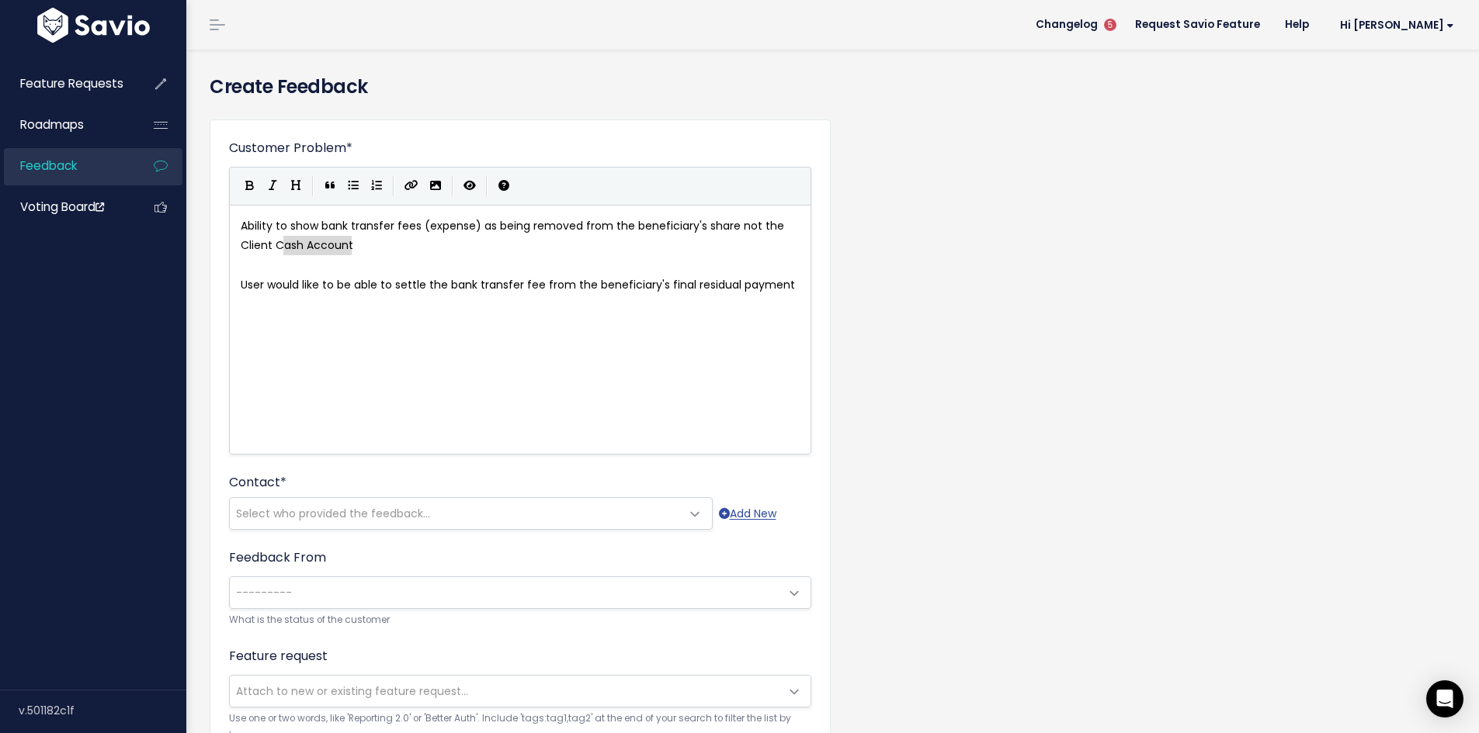
type textarea "Ability to show bank transfer fees (expense) as being removed from the benefici…"
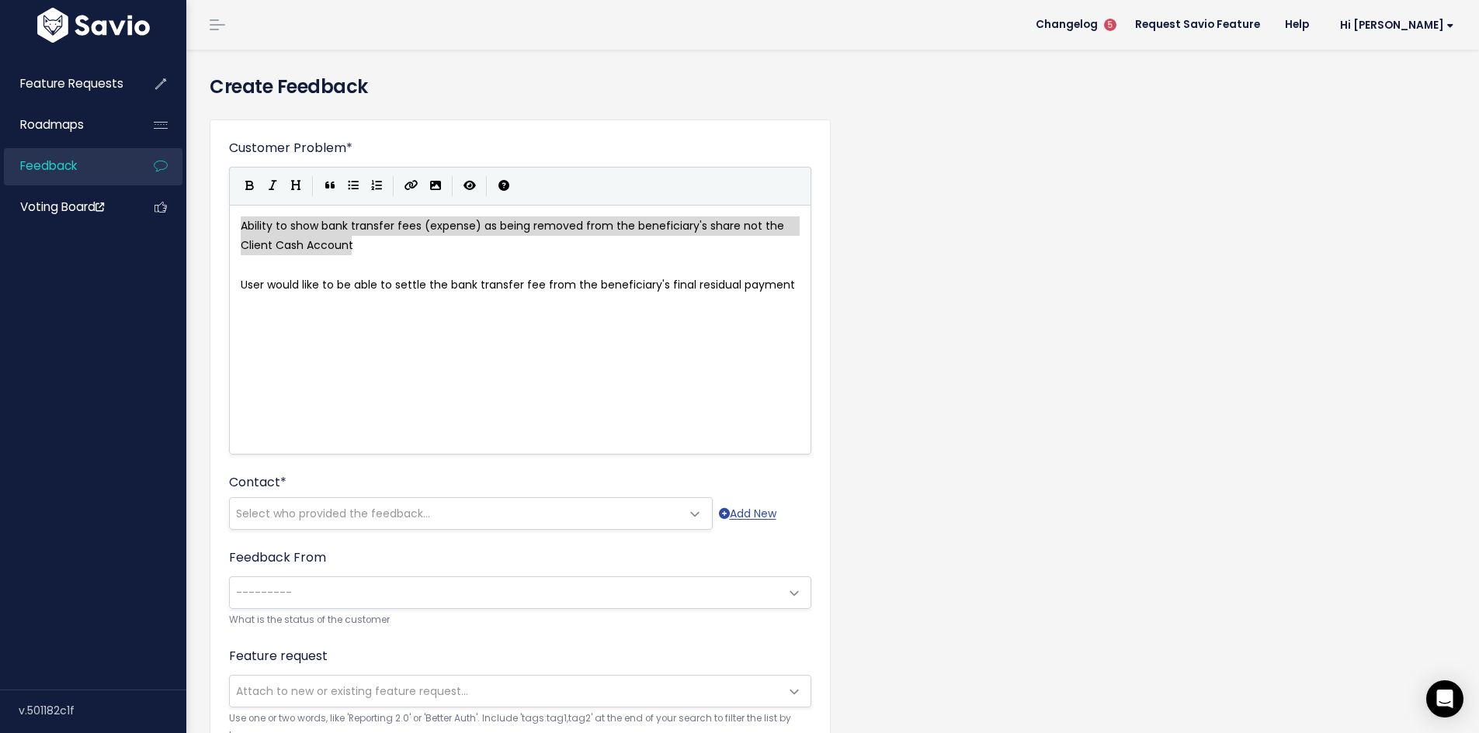
drag, startPoint x: 349, startPoint y: 244, endPoint x: 231, endPoint y: 228, distance: 118.2
click at [269, 298] on pre "​" at bounding box center [526, 304] width 577 height 19
click at [241, 283] on span "User would like to be able to settle the bank transfer fee from the beneficiary…" at bounding box center [518, 285] width 554 height 16
click at [355, 186] on icon "Generic List" at bounding box center [353, 185] width 11 height 11
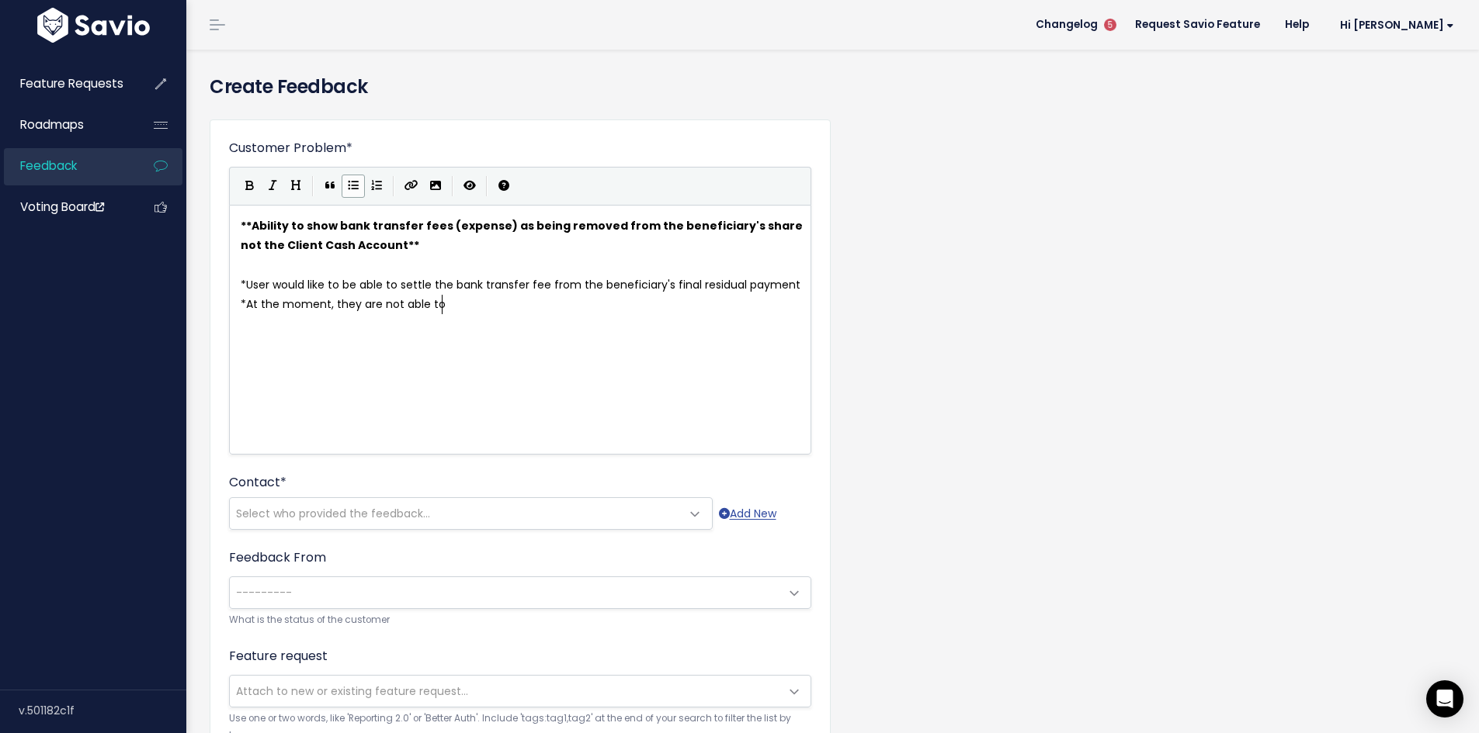
scroll to position [5, 196]
type textarea "At the moment, they are not able to show this clearly as"
type textarea "y and must add the expense to the"
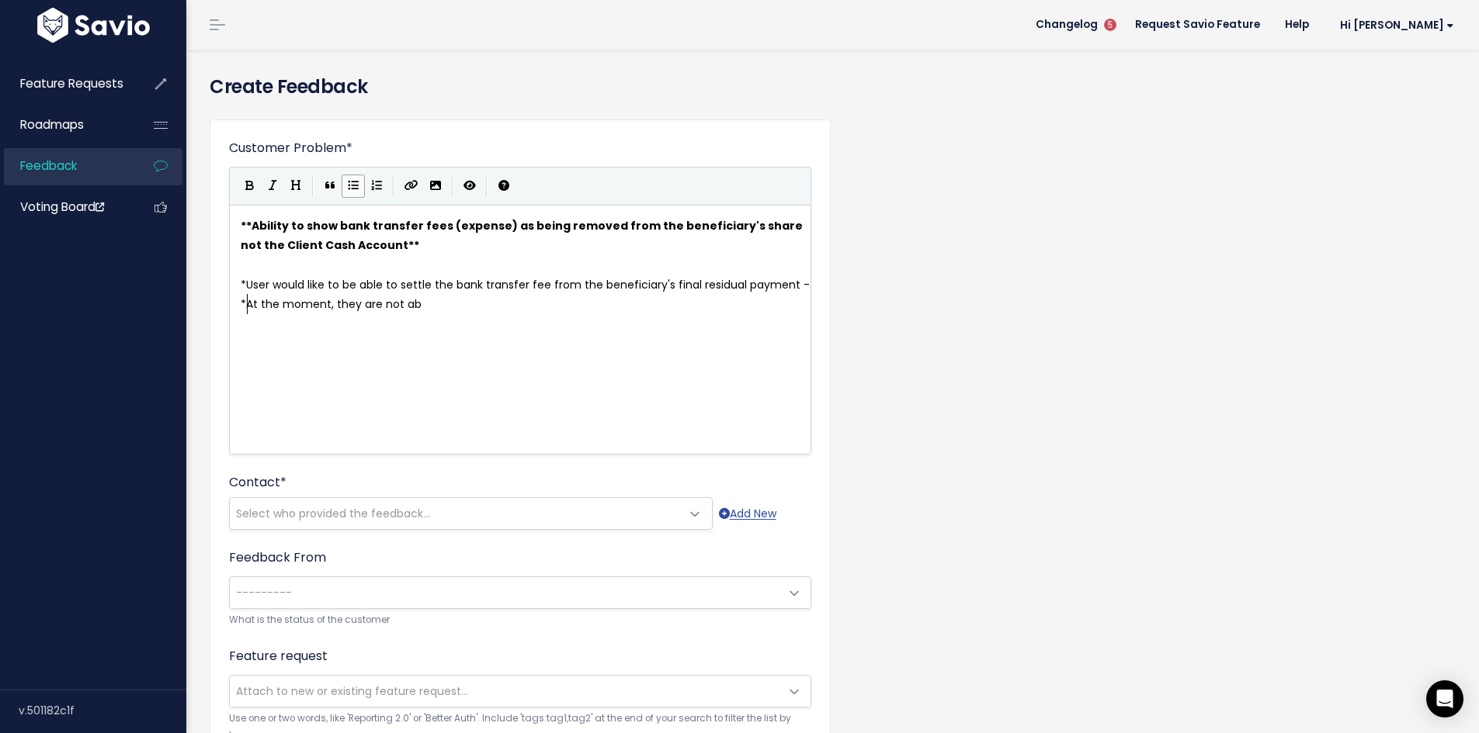
type textarea "-"
type textarea "They are not able t"
type textarea "not able to use the benei"
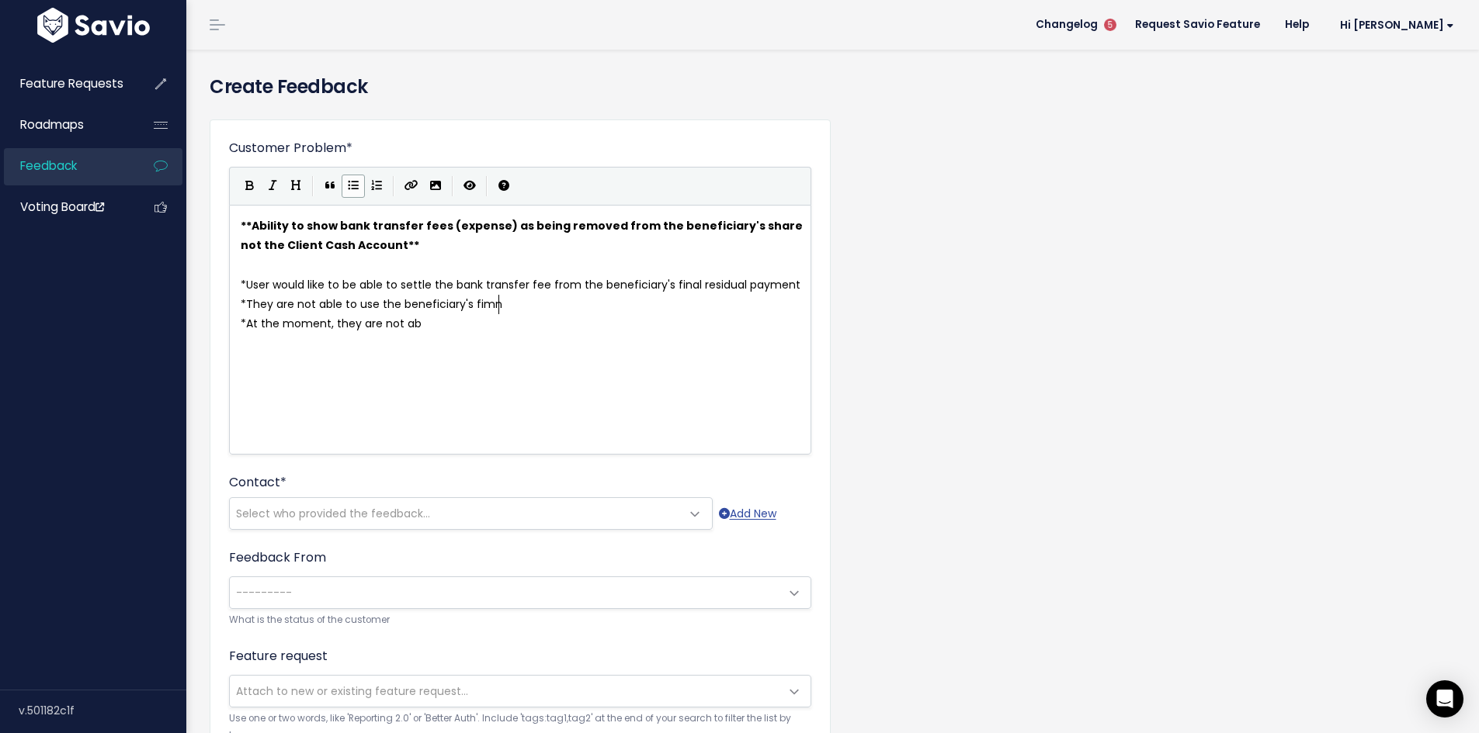
type textarea "ficiary's fimna"
type textarea "nal resdi"
type textarea "idual payment as a source of funds"
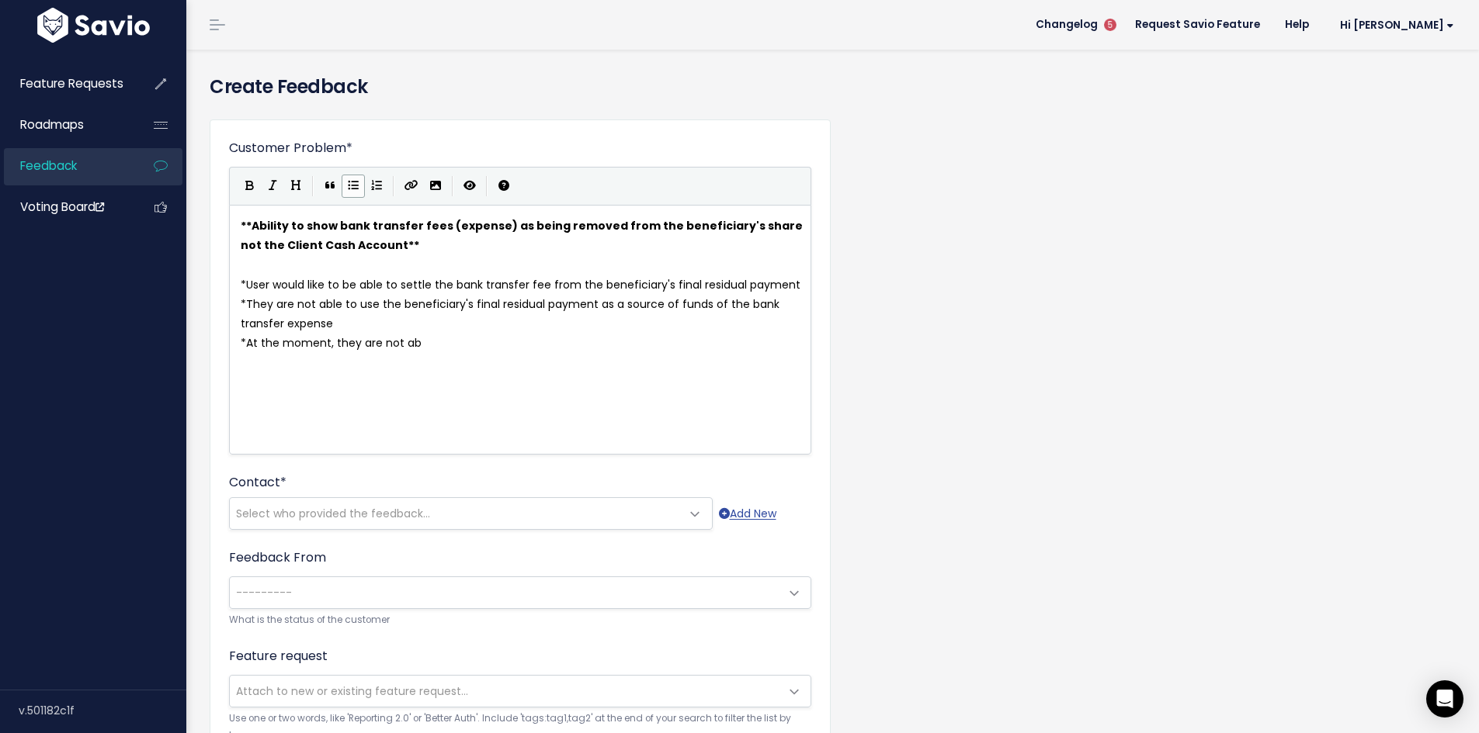
type textarea "of the bank transfer expense"
type textarea "le to"
type textarea "can settle the expense to the client cash account and"
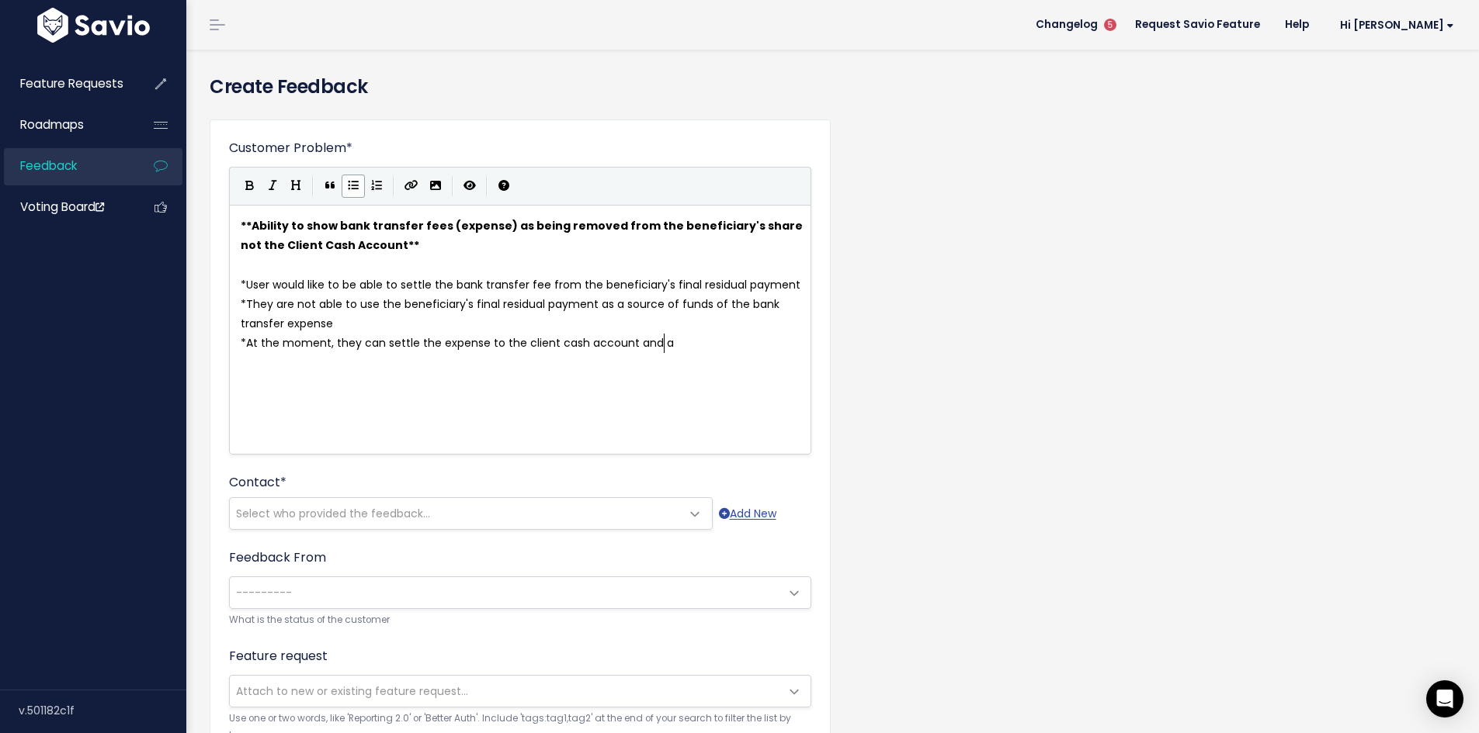
scroll to position [5, 33]
type textarea "and aj"
type textarea "adjust the final residual payment of the beneficiary ma"
type textarea "to account for the bank transfer expense"
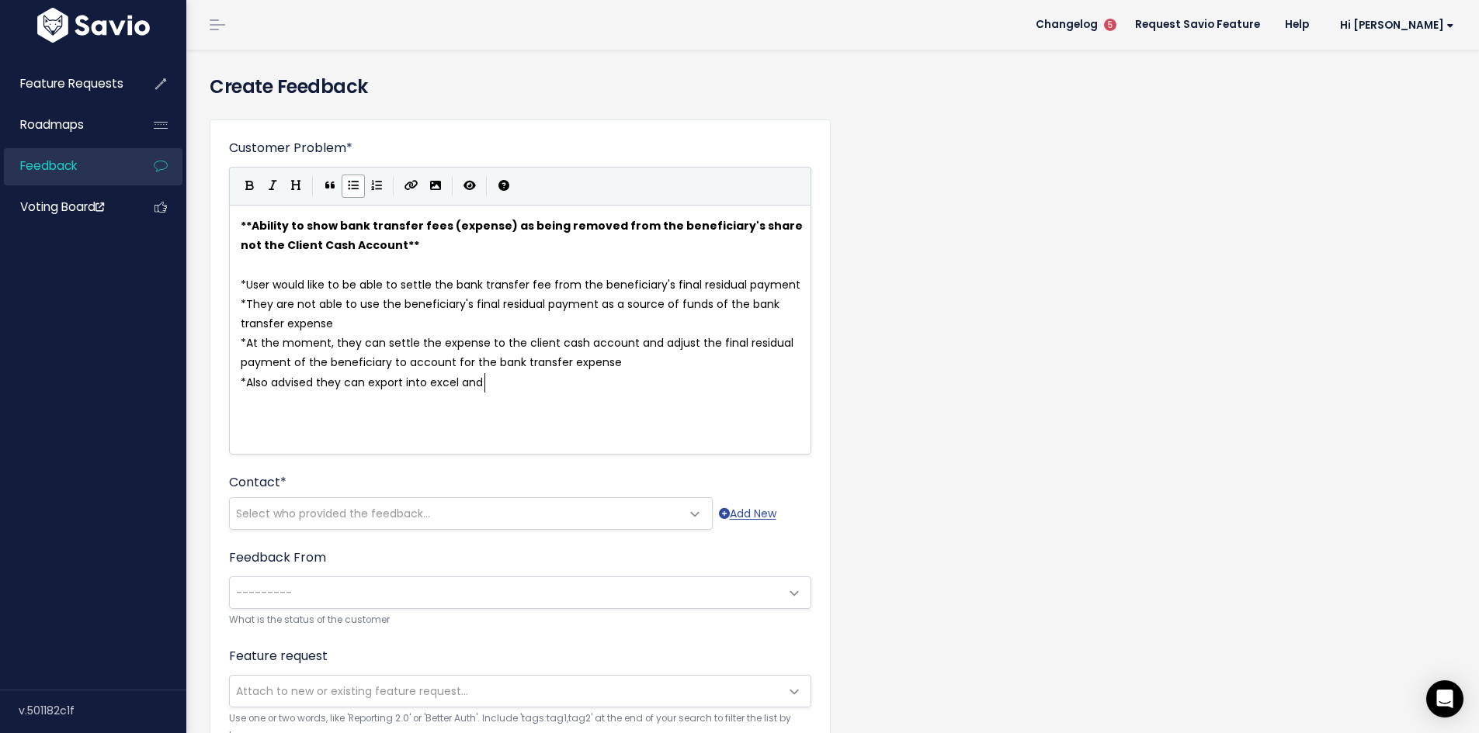
type textarea "Also advised they can export into excel and"
type textarea "to add any further explanation, an"
type textarea "and can add caveats to the singature"
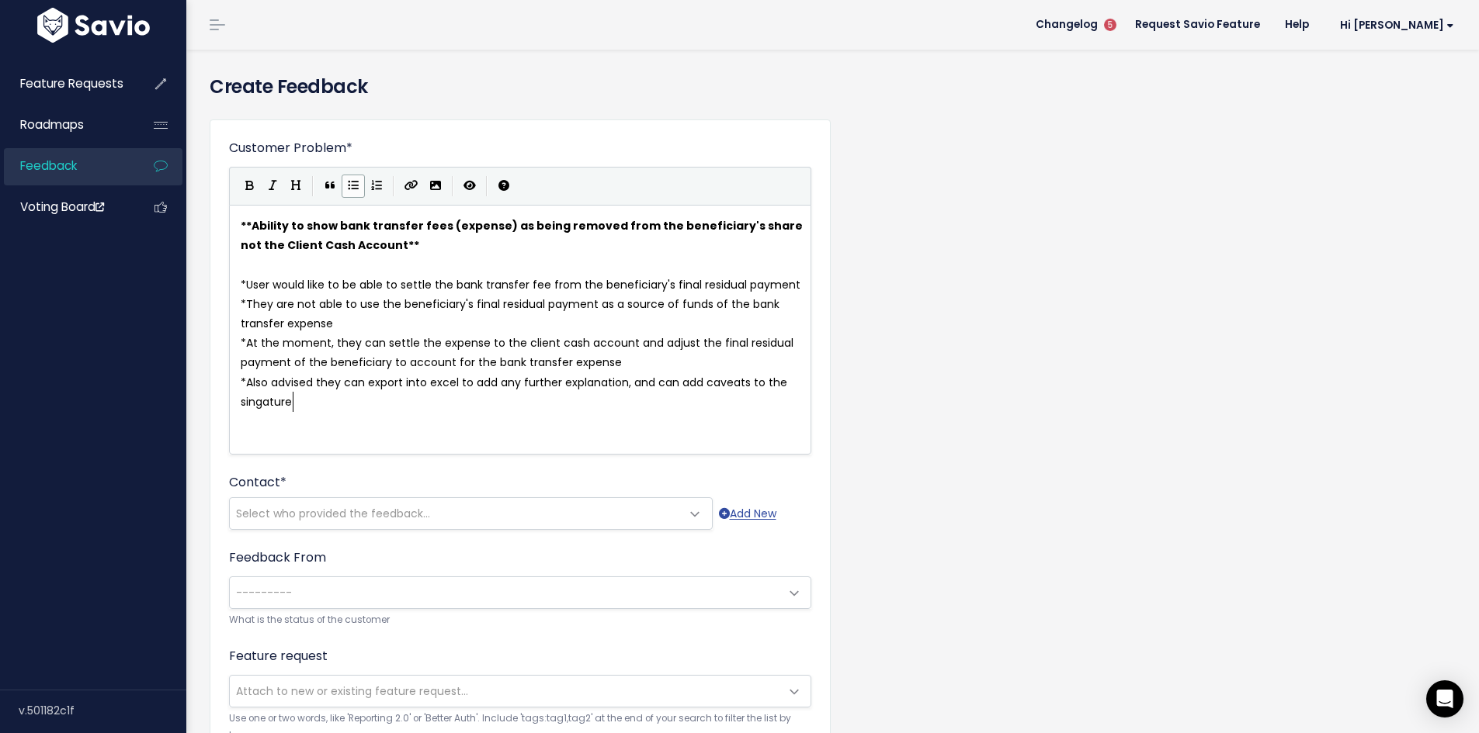
scroll to position [5, 208]
type textarea "gnatory page of the EA export"
click at [799, 290] on pre "* User would like to be able to settle the bank transfer fee from the beneficia…" at bounding box center [526, 285] width 577 height 19
click at [290, 502] on span "Select who provided the feedback..." at bounding box center [455, 513] width 451 height 31
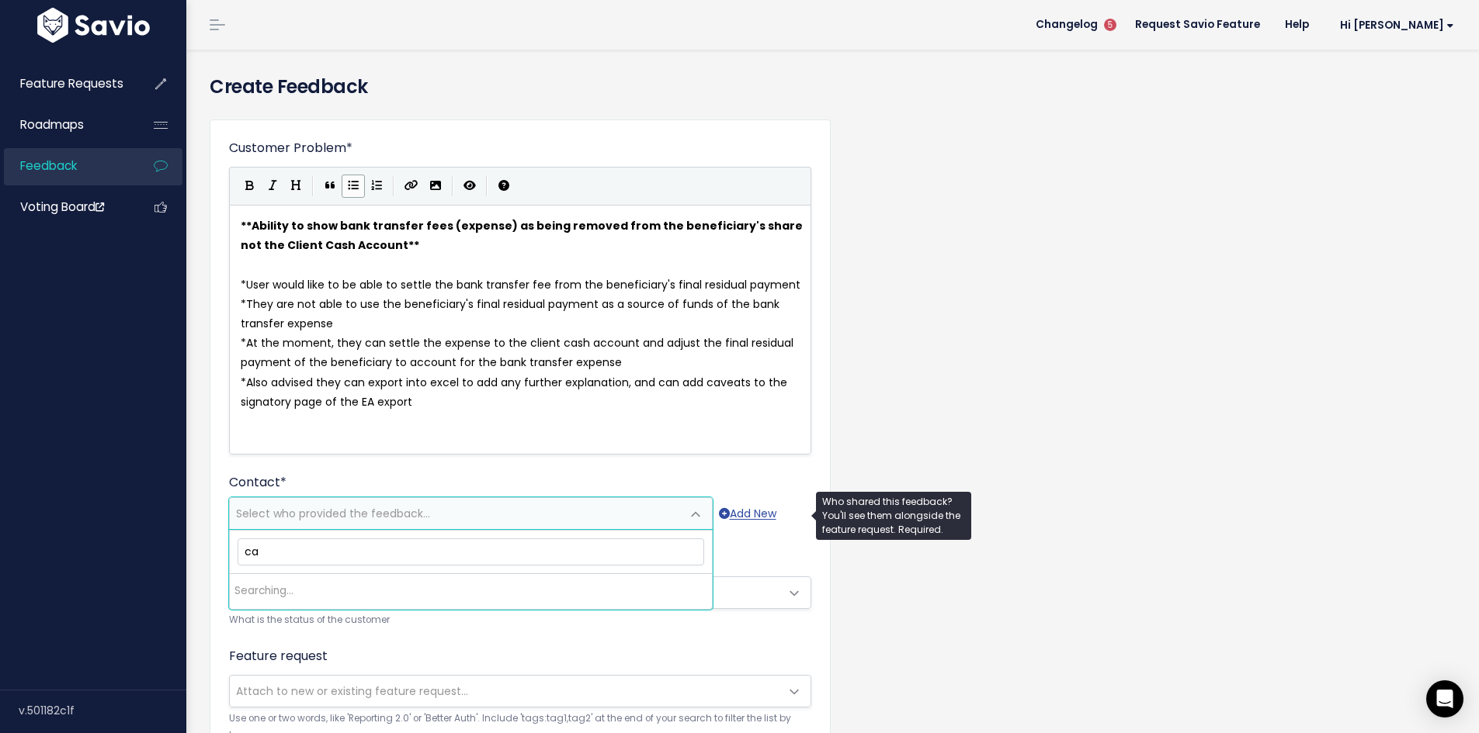
type input "c"
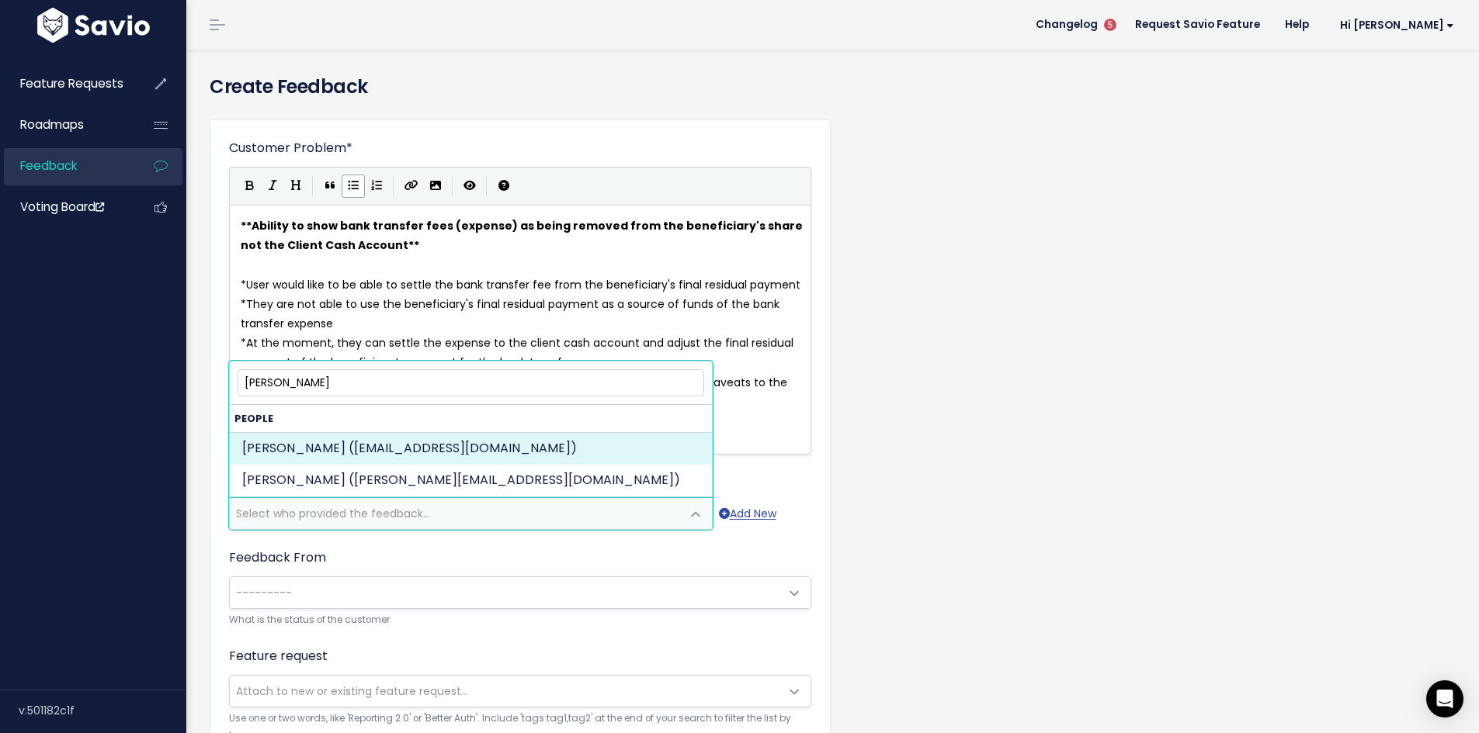
type input "daniela"
select select "ACTIVE"
select select "84111813"
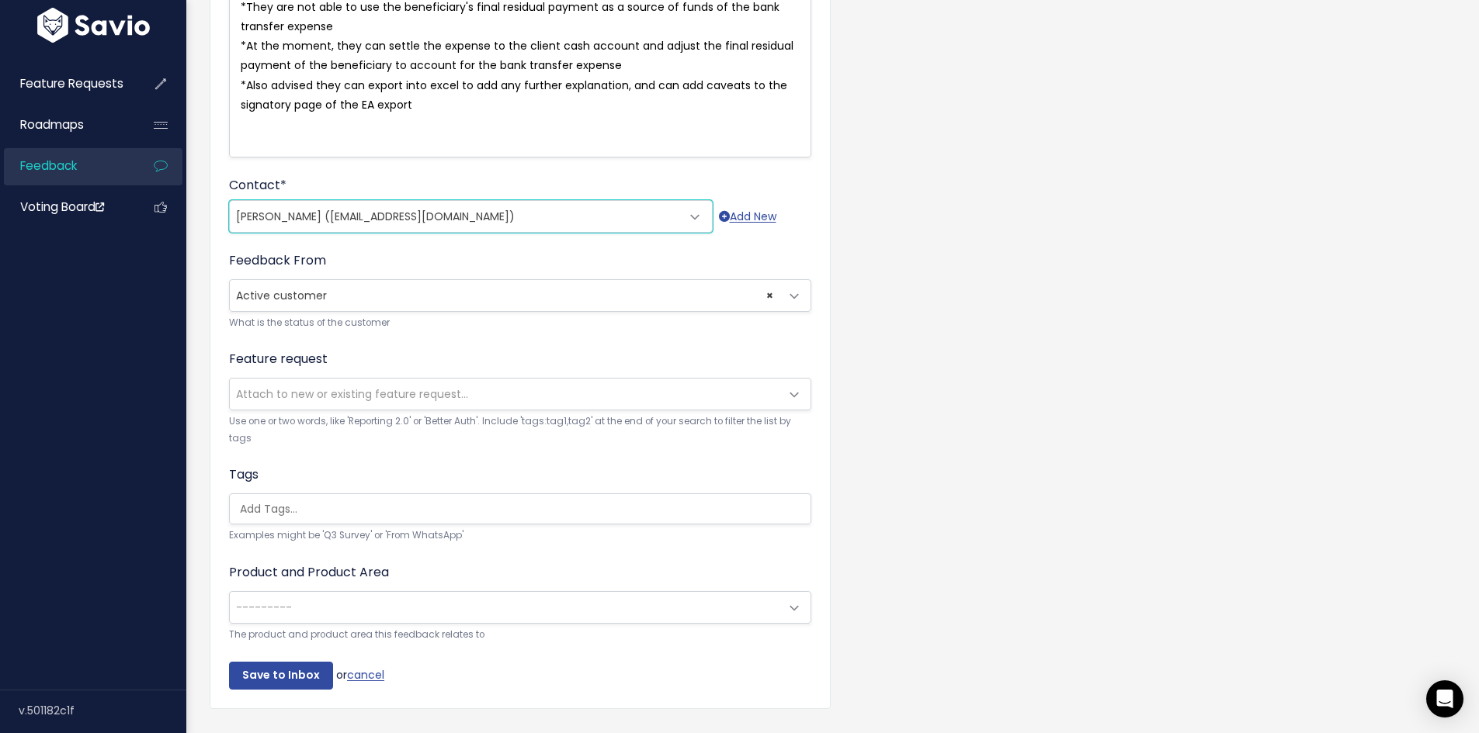
scroll to position [310, 0]
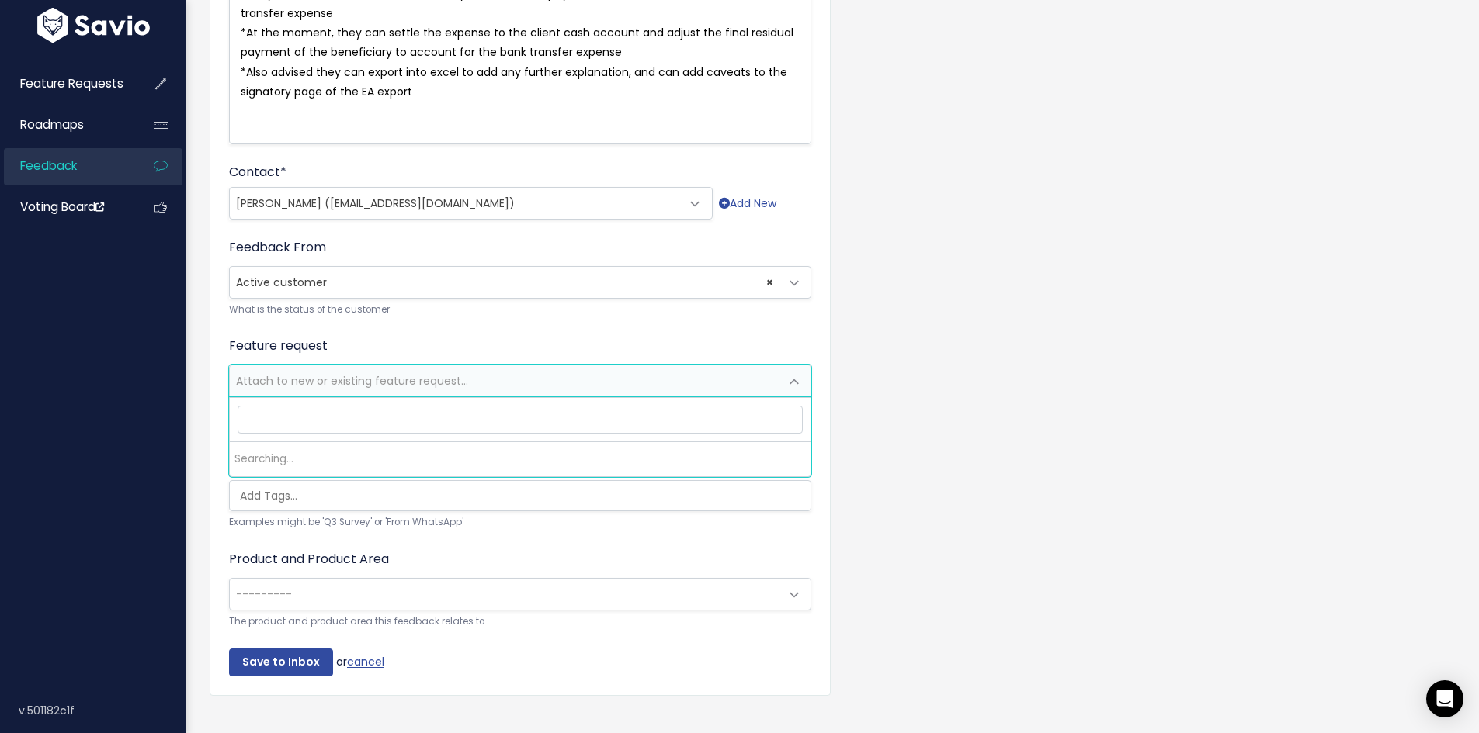
click at [301, 383] on span "Attach to new or existing feature request..." at bounding box center [352, 381] width 232 height 16
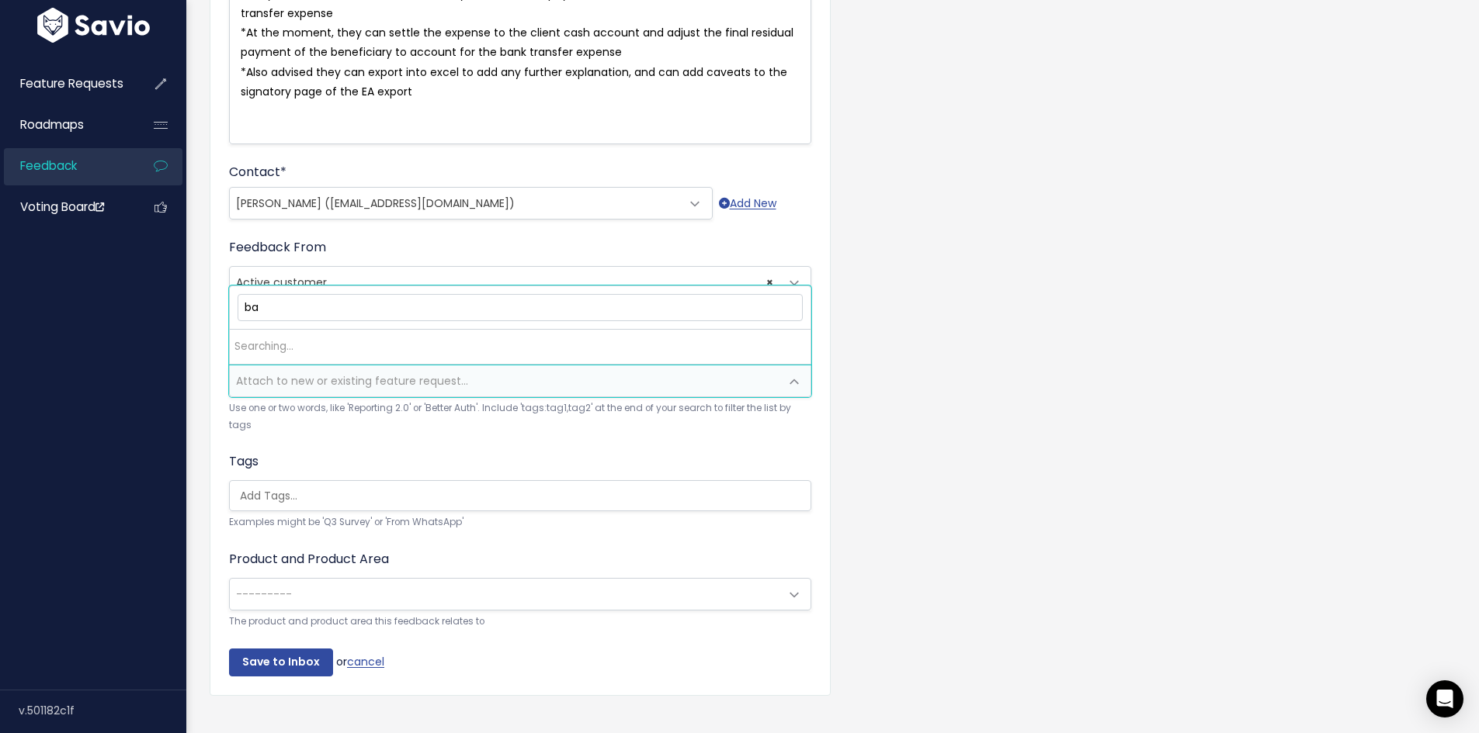
type input "b"
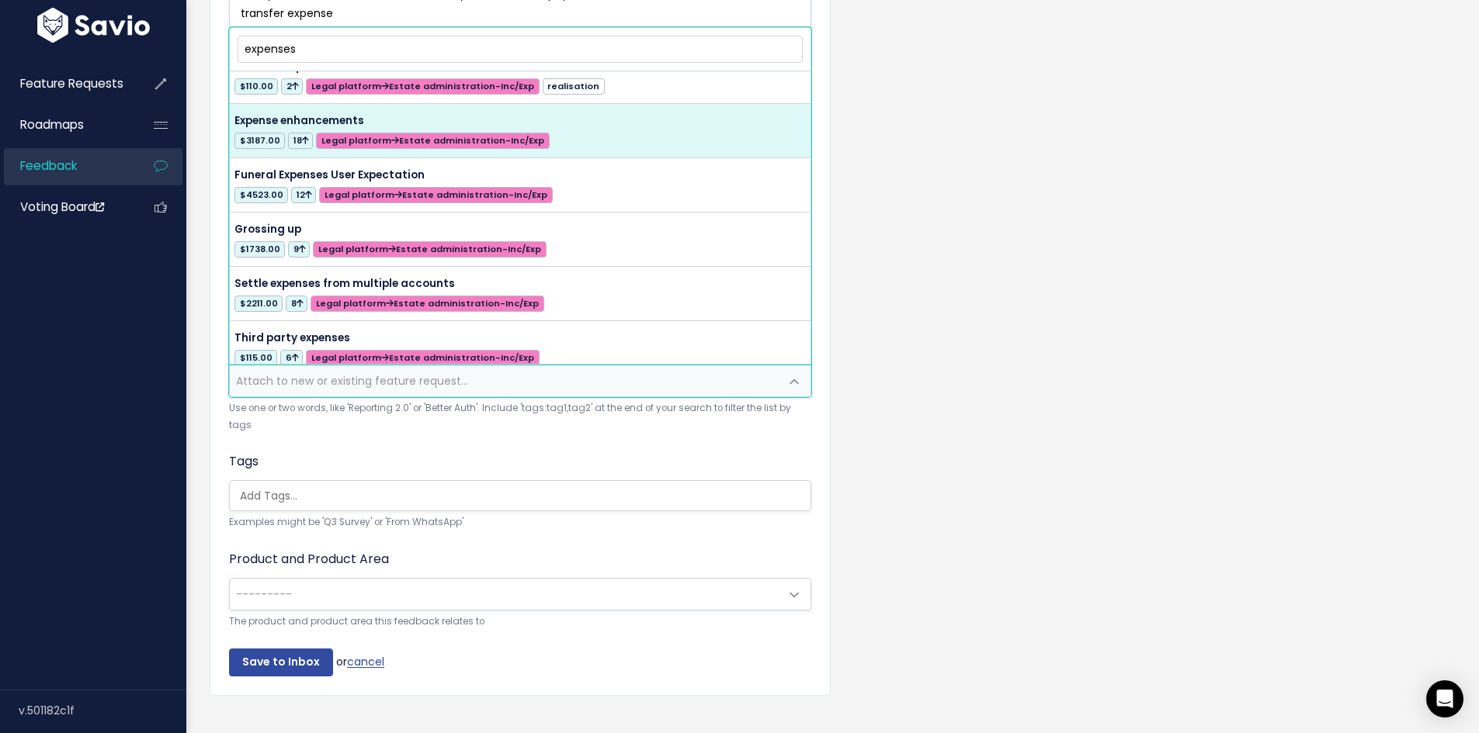
scroll to position [33, 0]
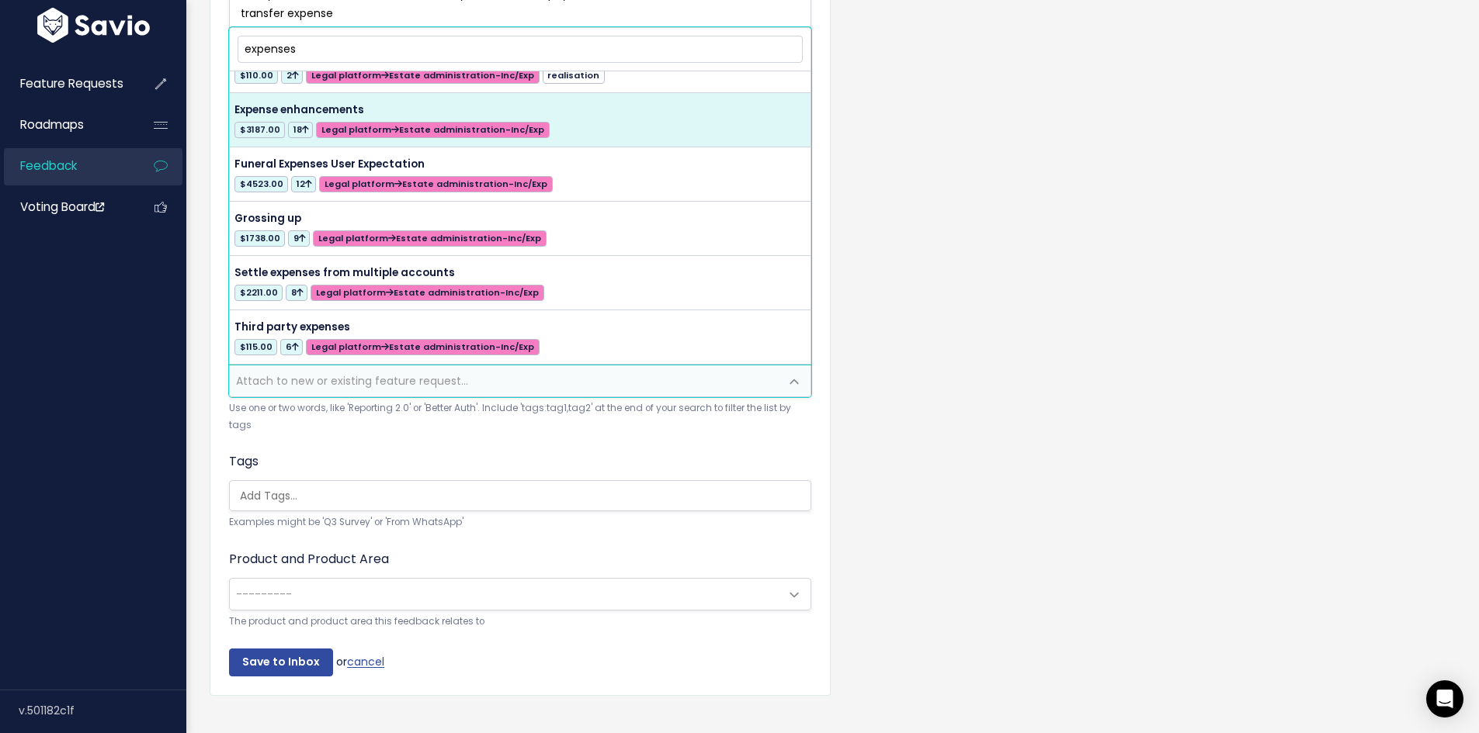
type input "expenses"
select select "44247"
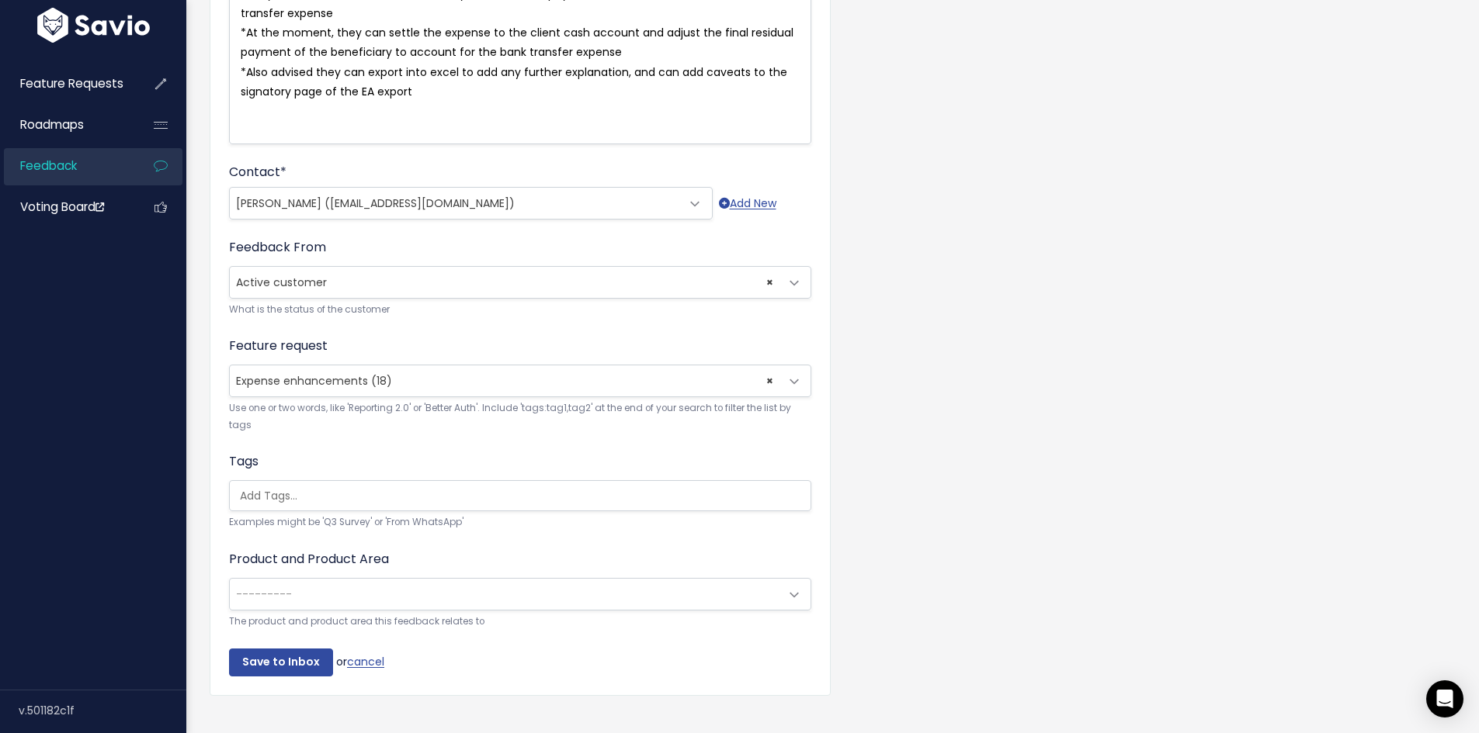
click at [283, 589] on span "---------" at bounding box center [264, 595] width 56 height 16
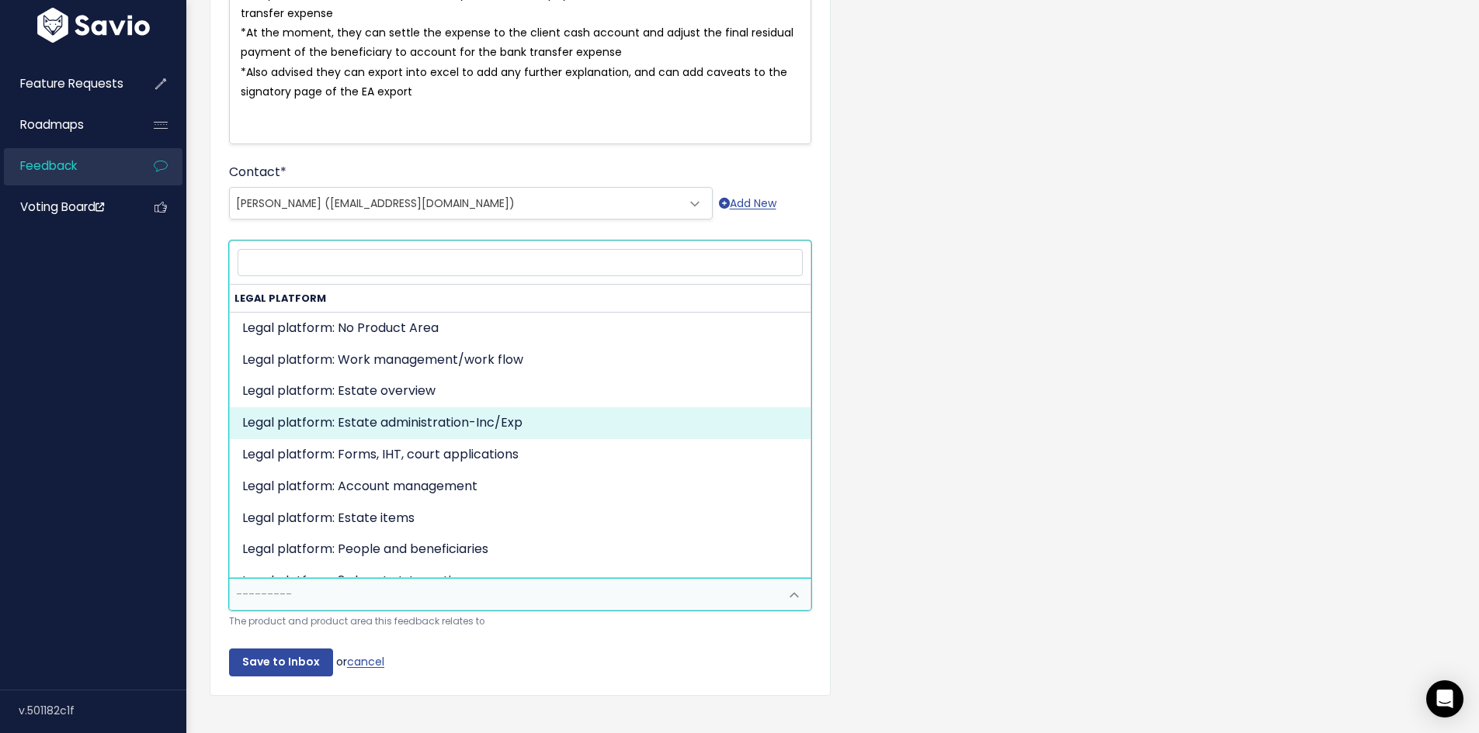
select select "MAIN:BILLING"
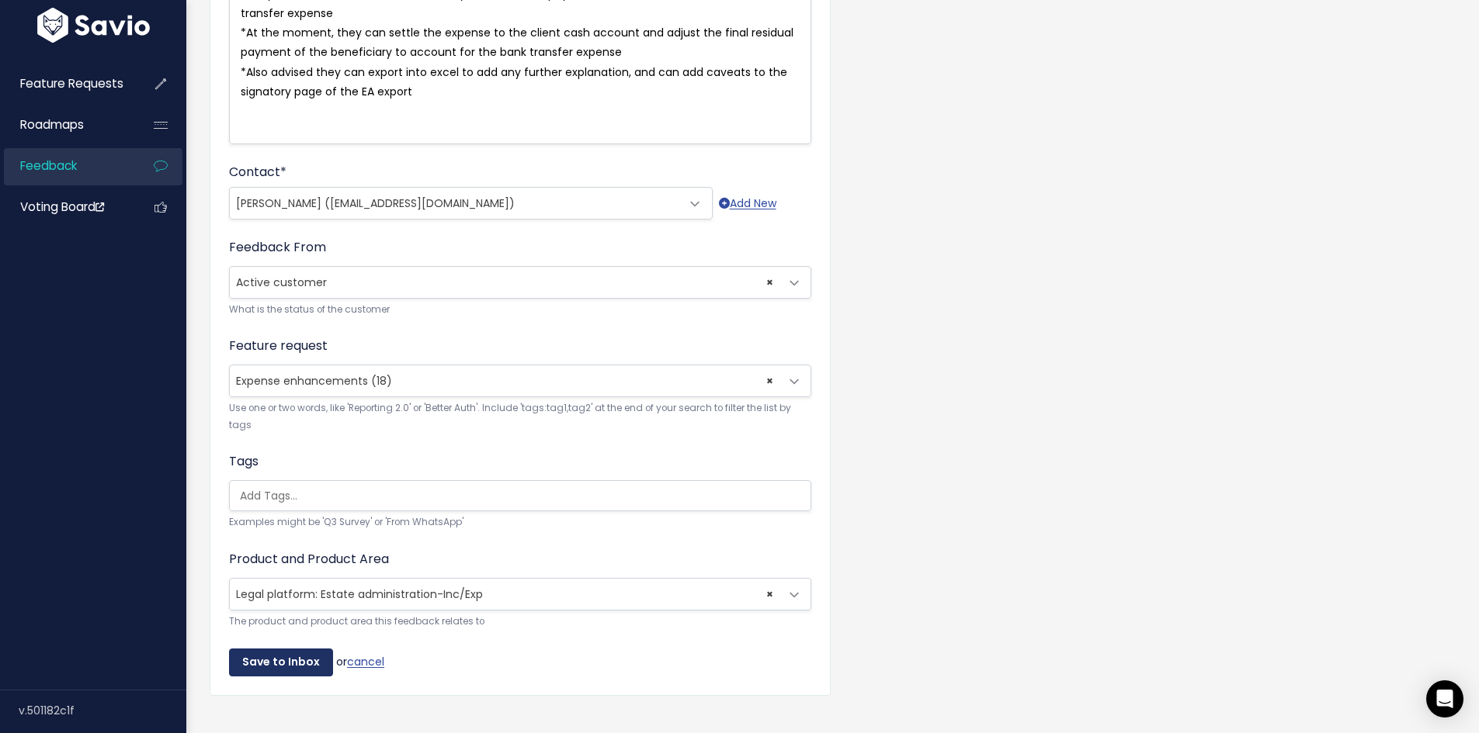
click at [285, 664] on input "Save to Inbox" at bounding box center [281, 663] width 104 height 28
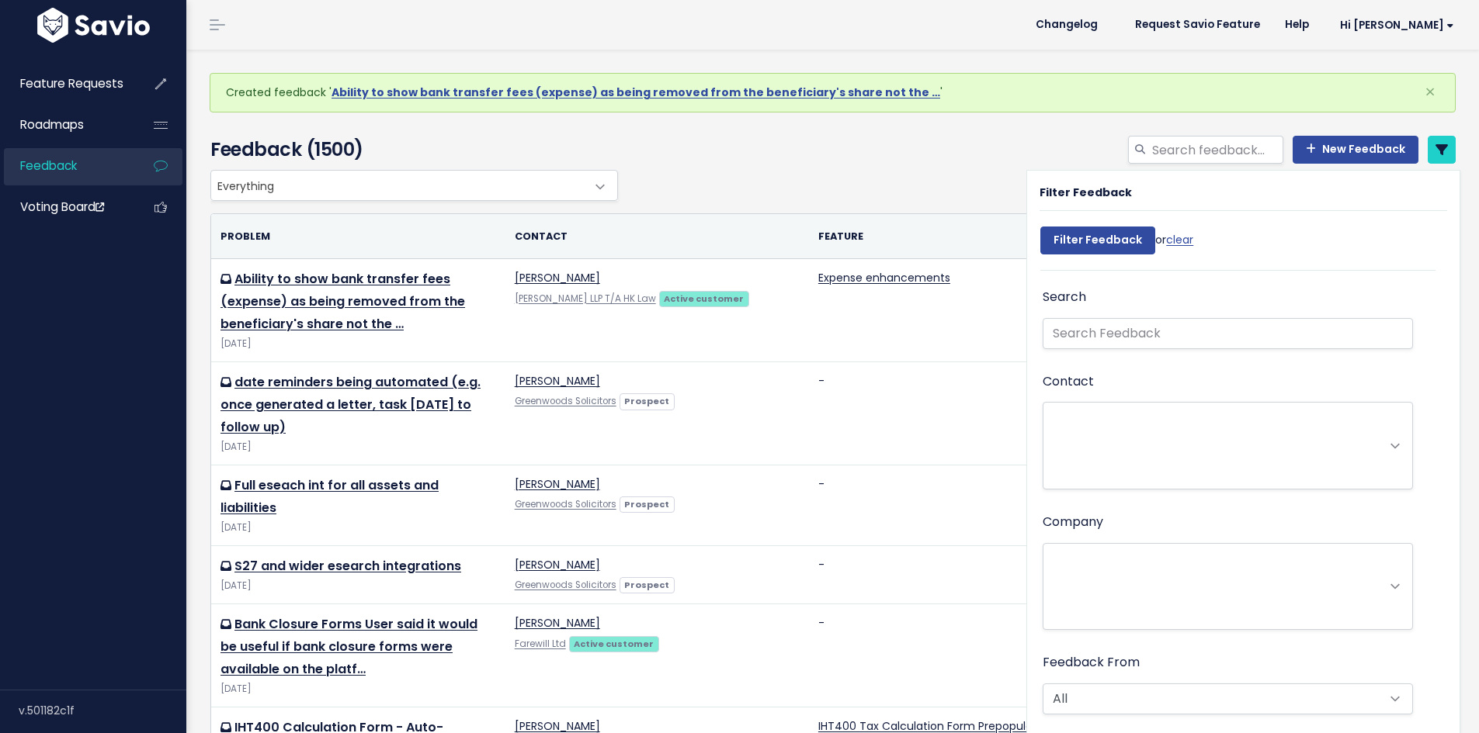
select select
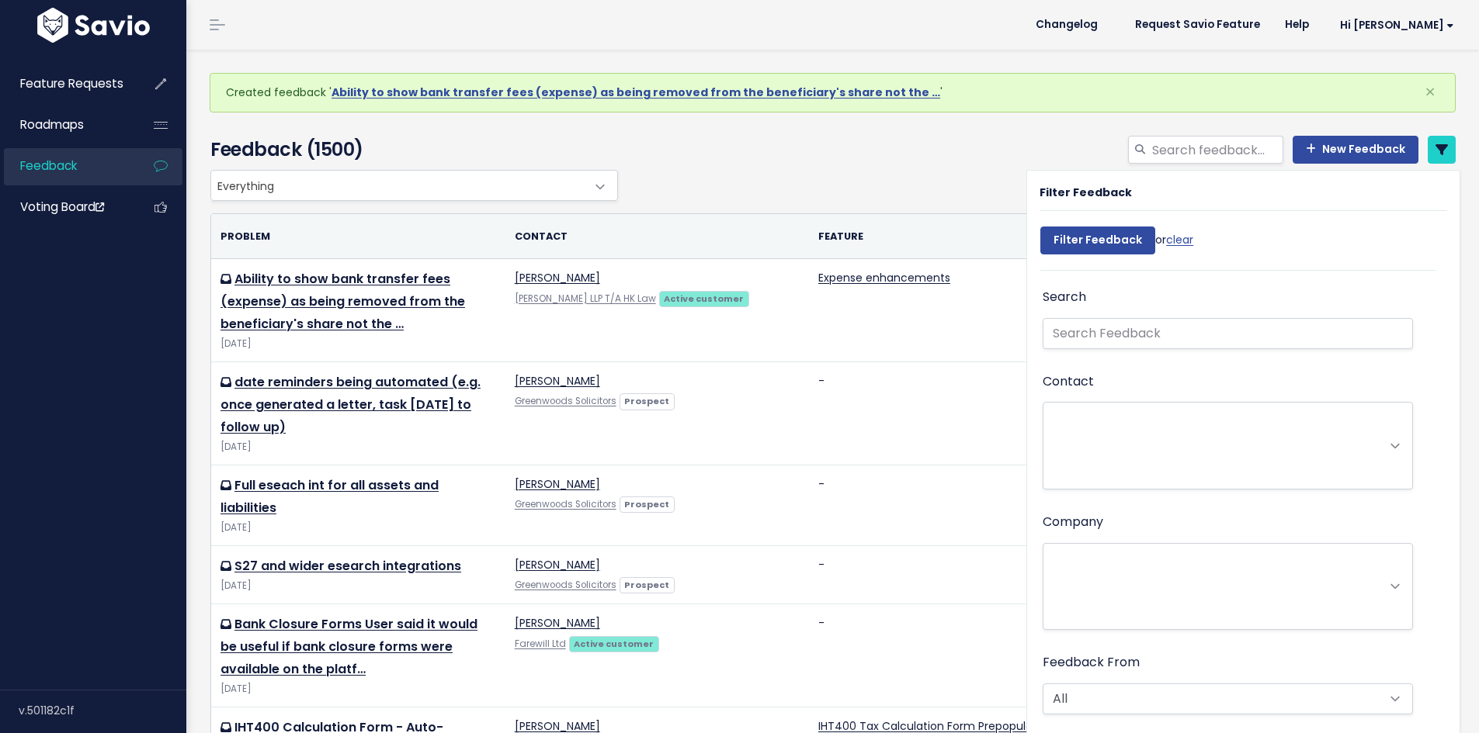
select select
click at [1186, 235] on link "clear" at bounding box center [1179, 240] width 27 height 16
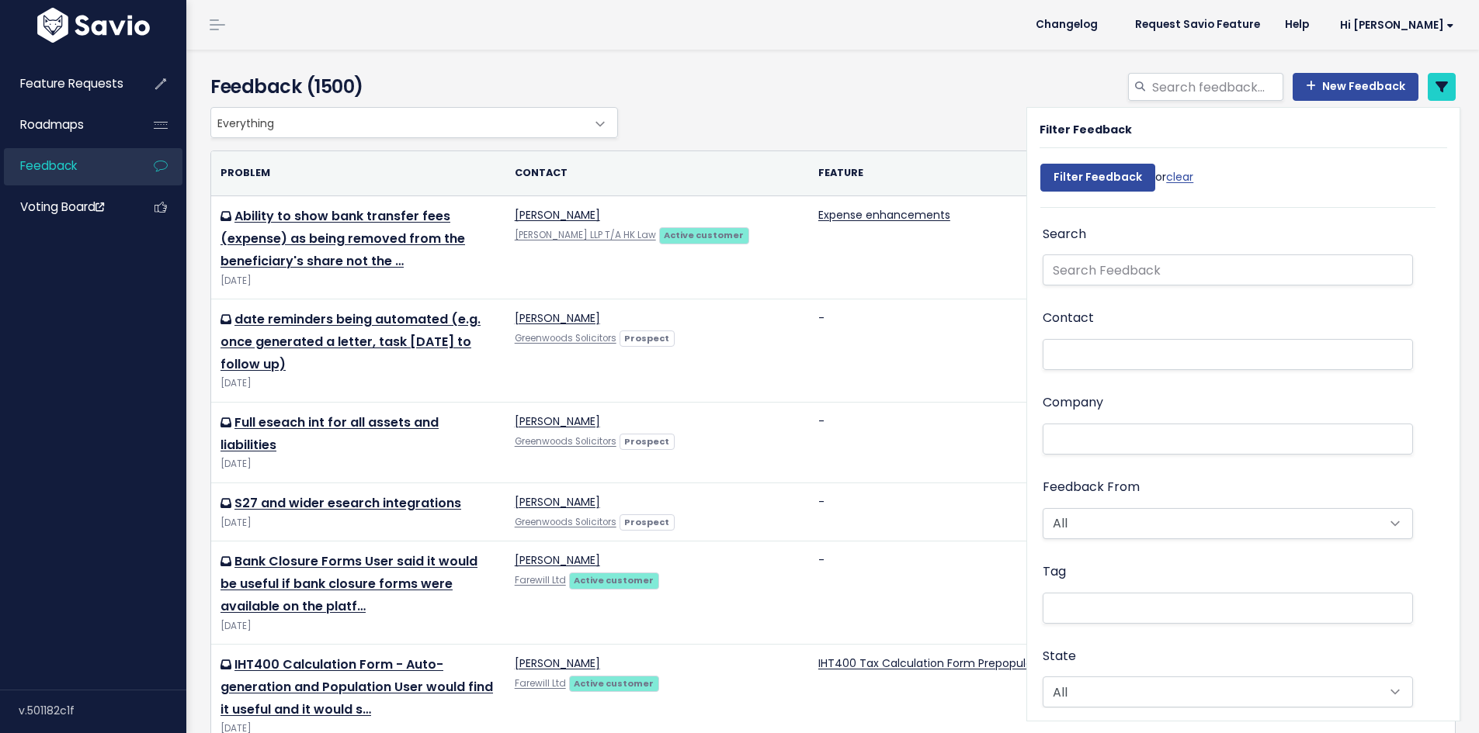
select select
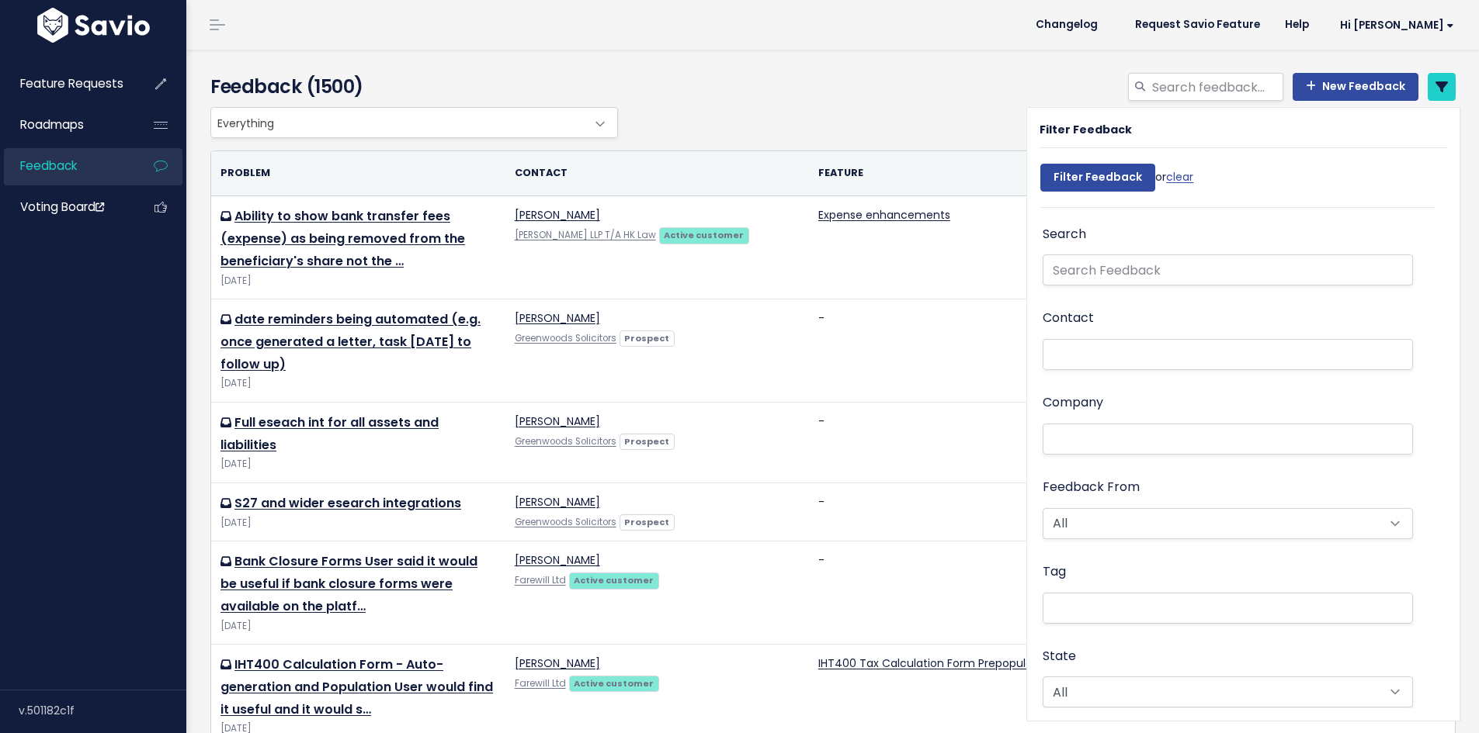
select select
